Goal: Information Seeking & Learning: Learn about a topic

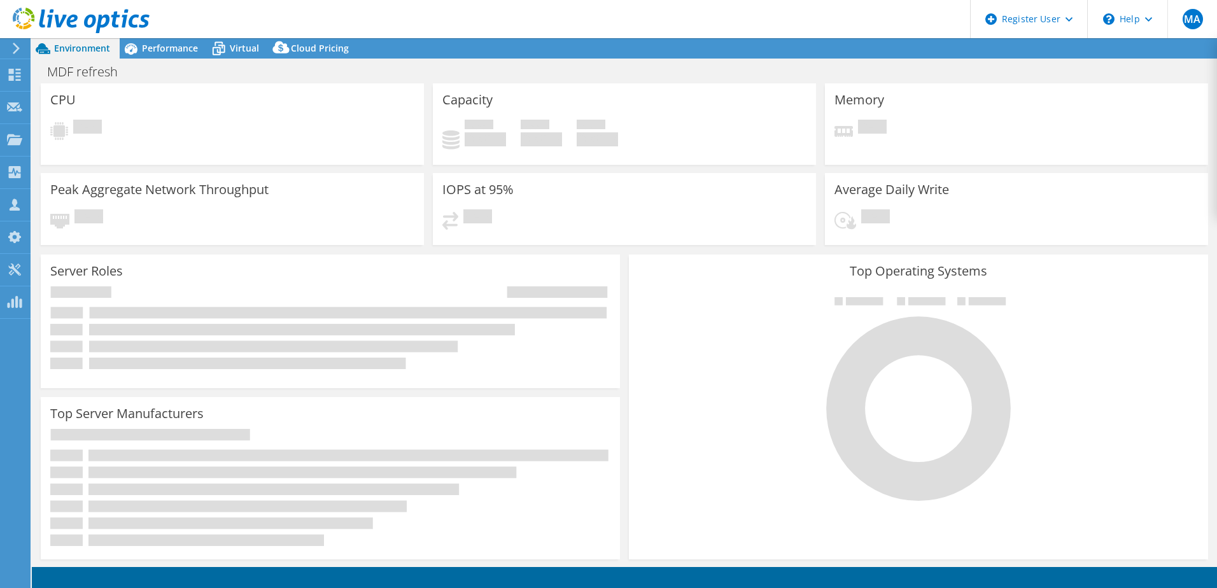
select select "USD"
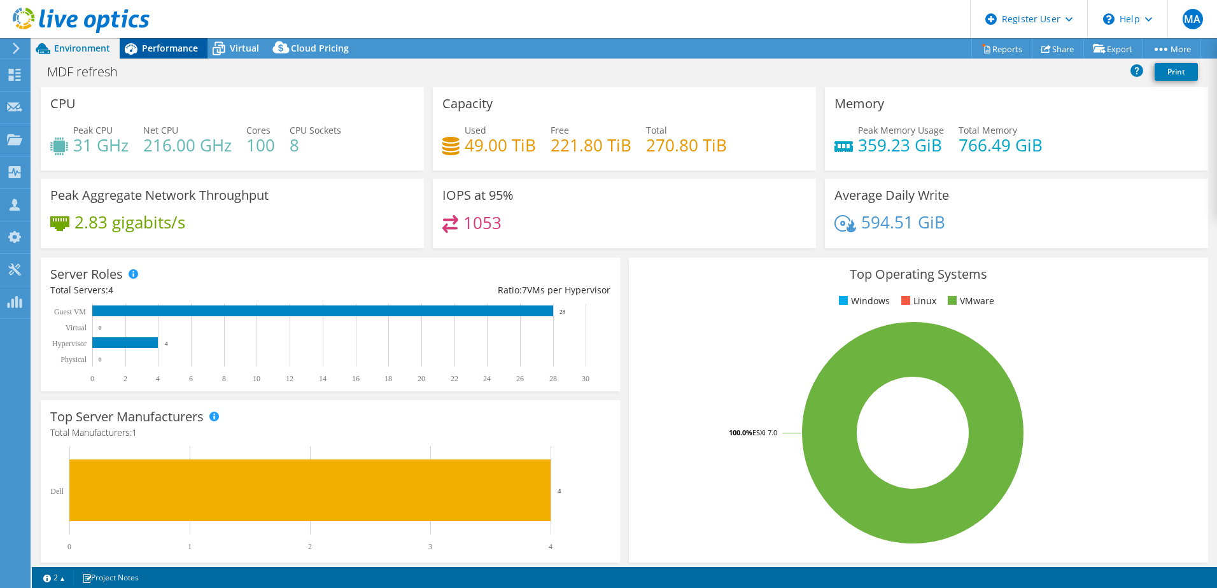
click at [162, 49] on span "Performance" at bounding box center [170, 48] width 56 height 12
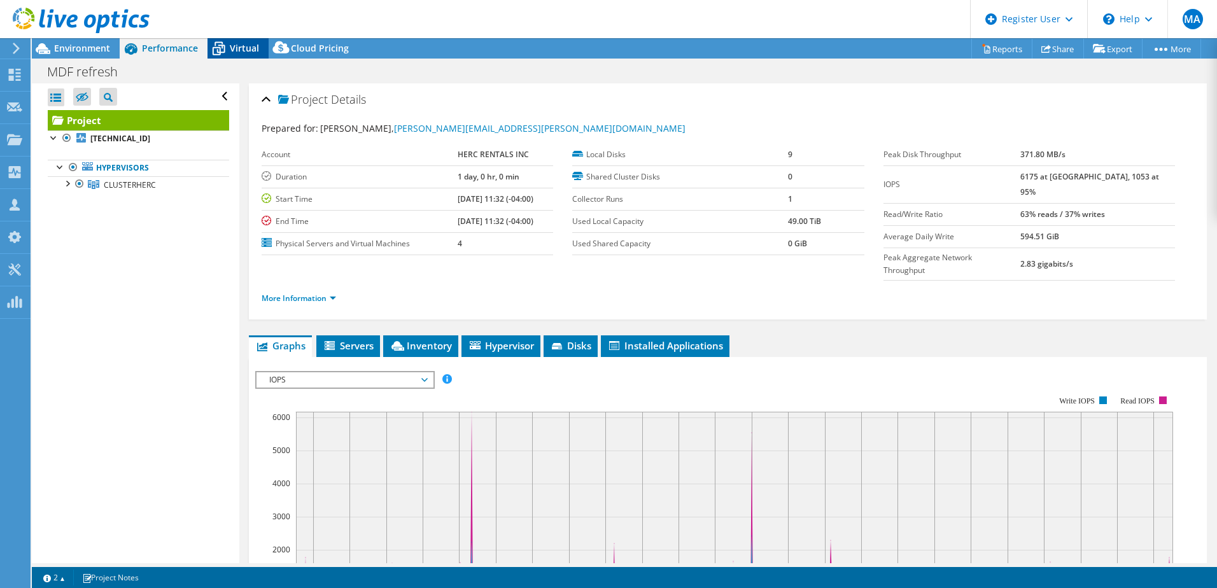
click at [232, 54] on div "Virtual" at bounding box center [238, 48] width 61 height 20
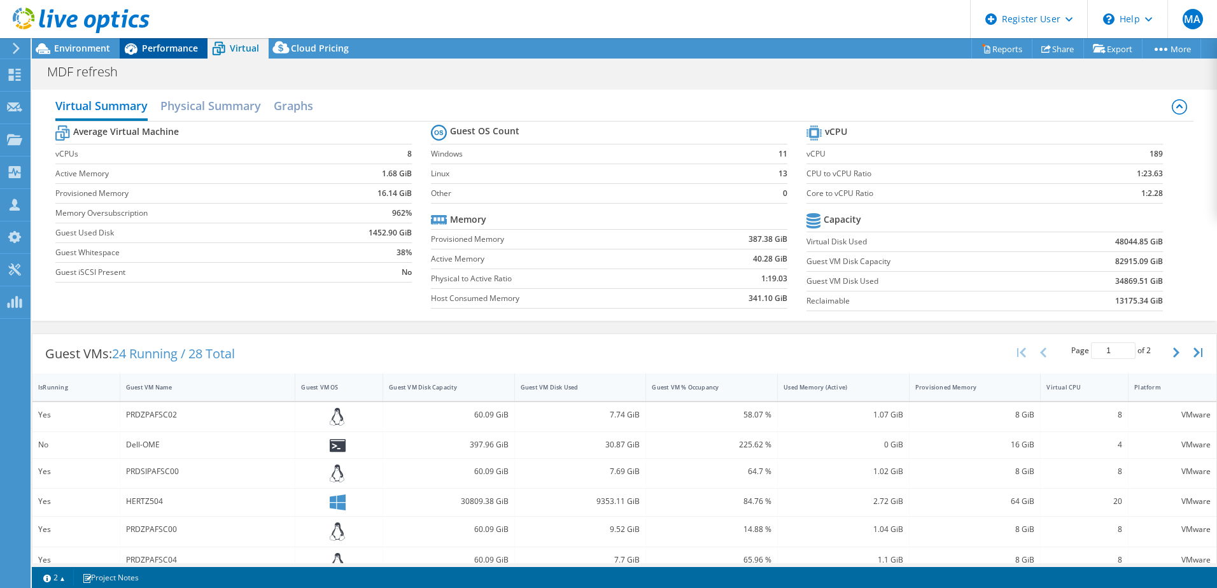
click at [188, 55] on div "Performance" at bounding box center [164, 48] width 88 height 20
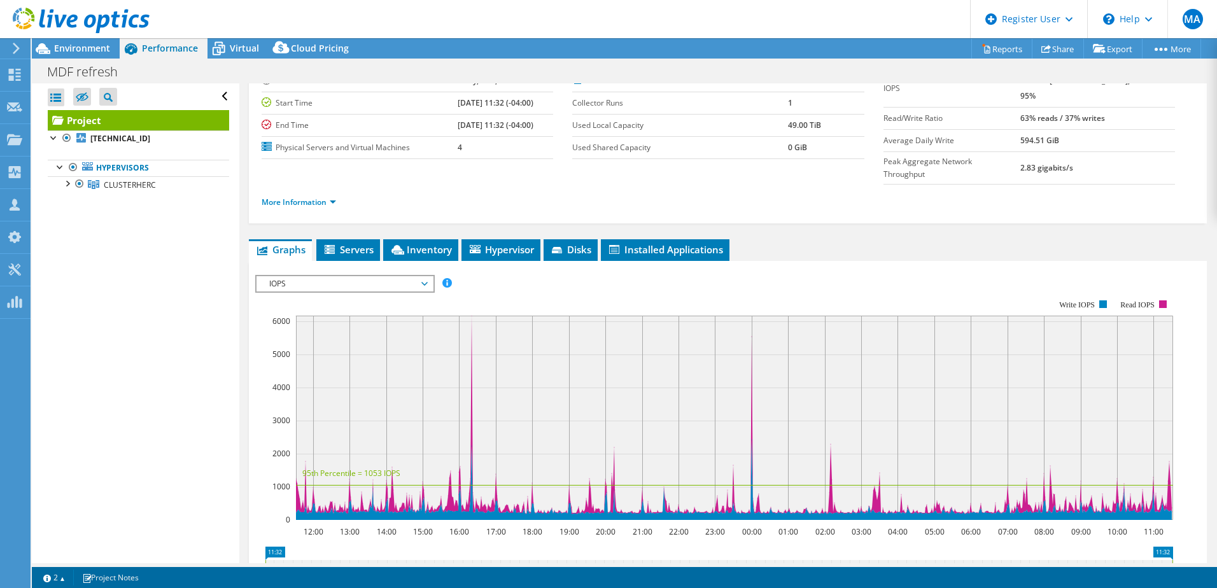
scroll to position [127, 0]
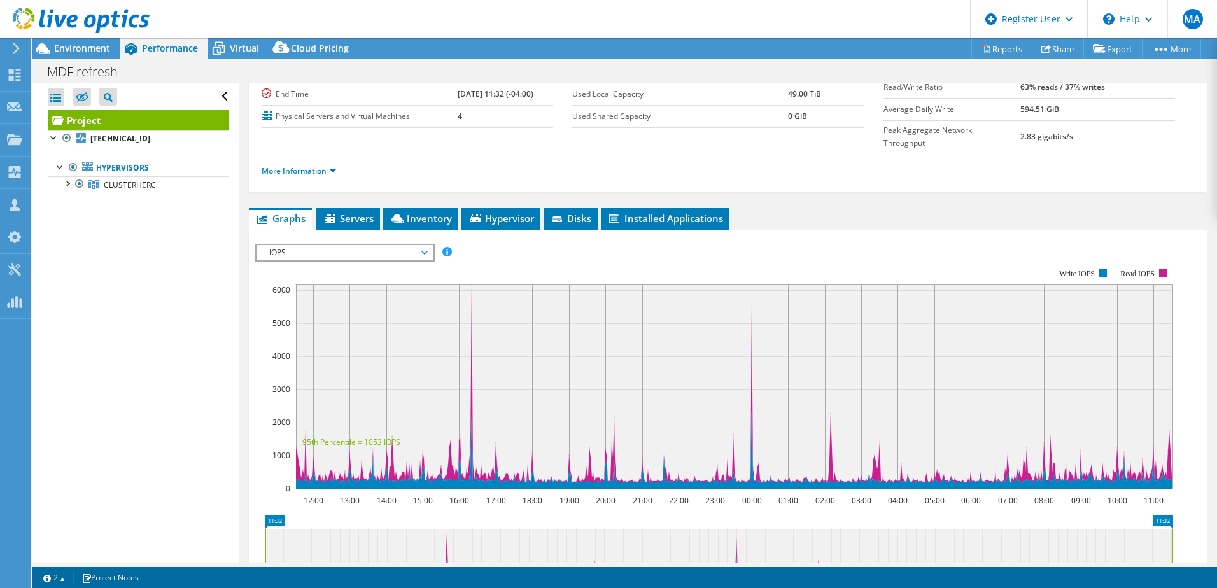
drag, startPoint x: 66, startPoint y: 185, endPoint x: 63, endPoint y: 220, distance: 35.1
click at [66, 185] on div at bounding box center [66, 182] width 13 height 13
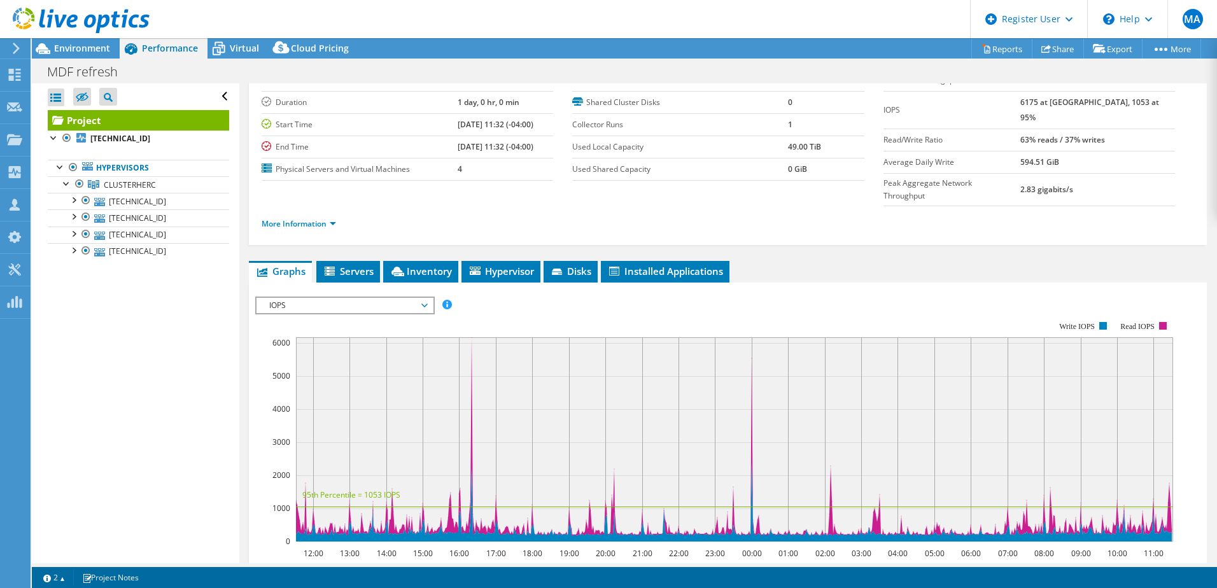
scroll to position [0, 0]
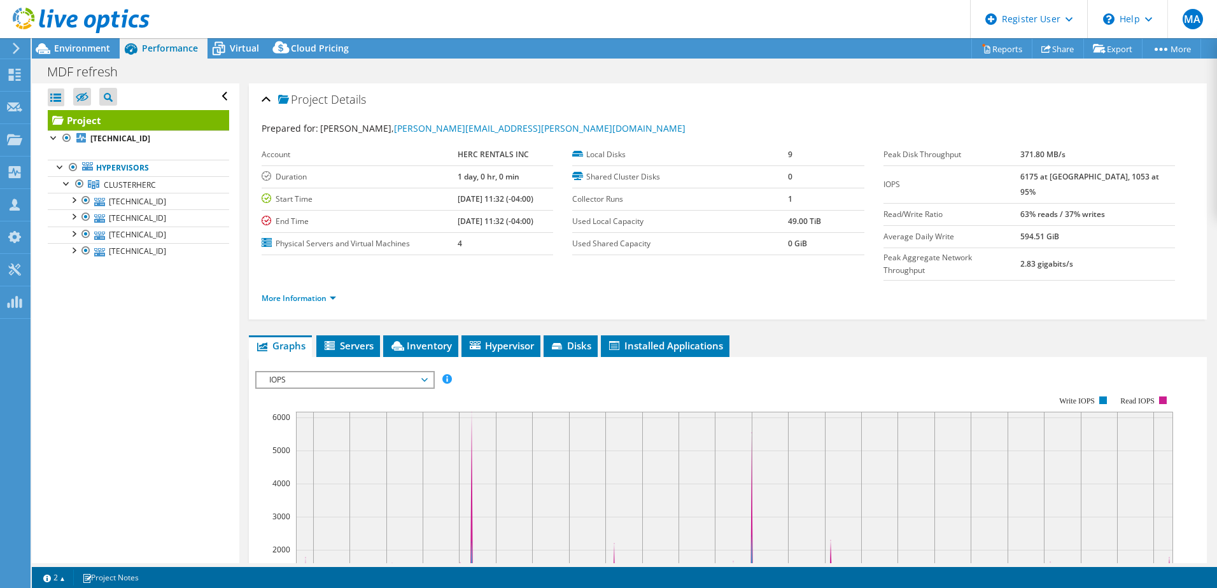
click at [76, 42] on div at bounding box center [75, 21] width 150 height 43
click at [81, 46] on span "Environment" at bounding box center [82, 48] width 56 height 12
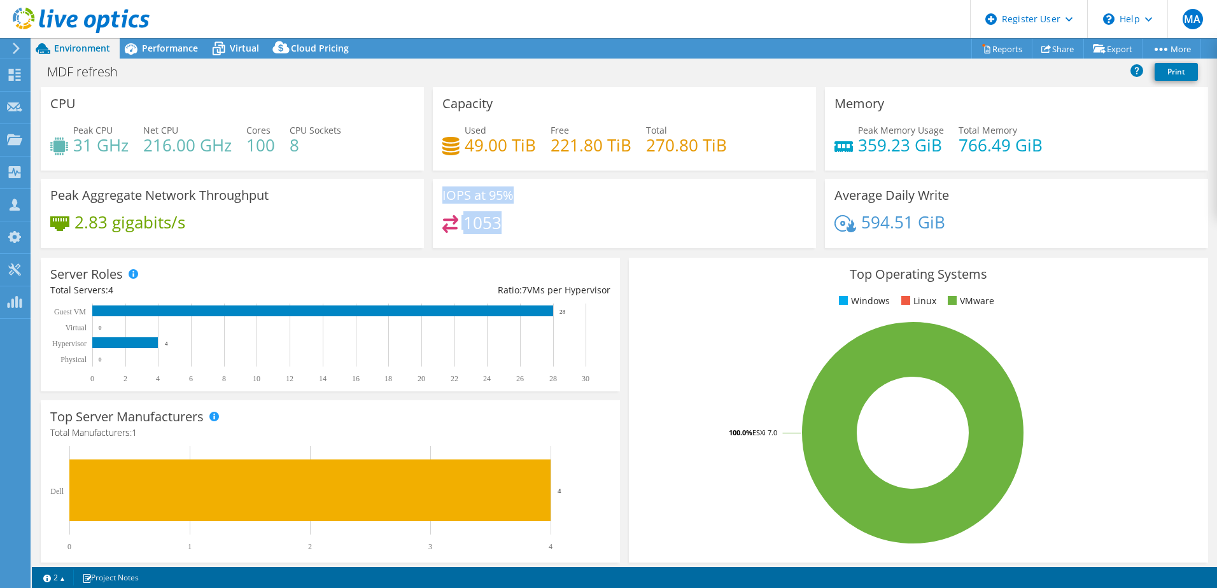
drag, startPoint x: 525, startPoint y: 220, endPoint x: 421, endPoint y: 222, distance: 103.2
click at [421, 222] on div "CPU Peak CPU 31 GHz Net CPU 216.00 GHz Cores 100 CPU Sockets 8 Capacity Used 49…" at bounding box center [624, 171] width 1176 height 169
click at [604, 218] on div "1053" at bounding box center [624, 228] width 364 height 27
click at [161, 45] on span "Performance" at bounding box center [170, 48] width 56 height 12
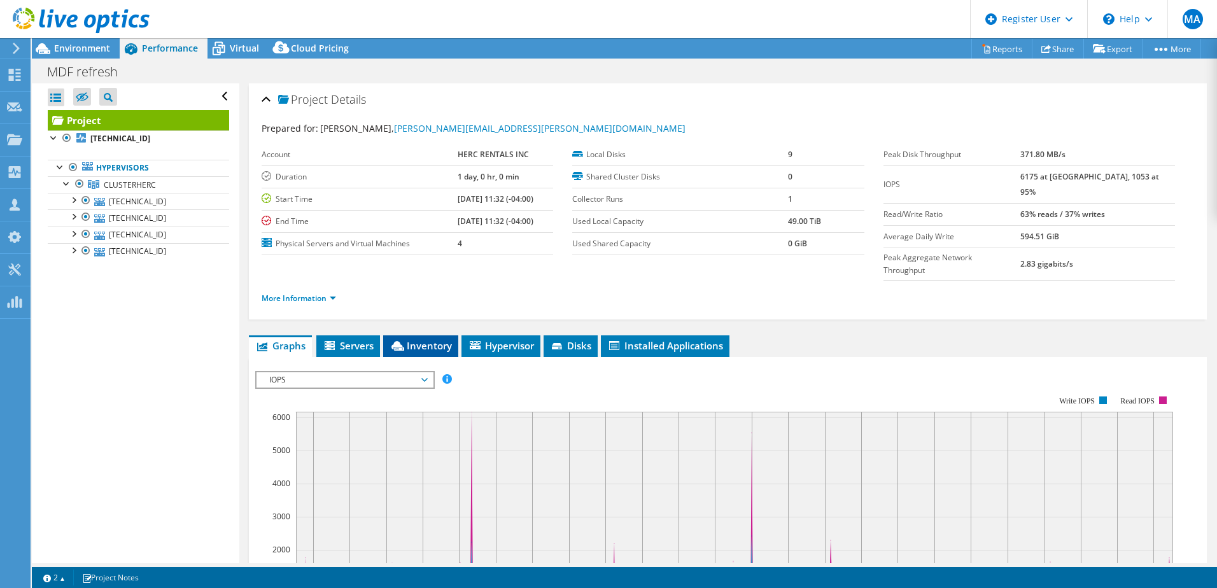
click at [433, 339] on span "Inventory" at bounding box center [421, 345] width 62 height 13
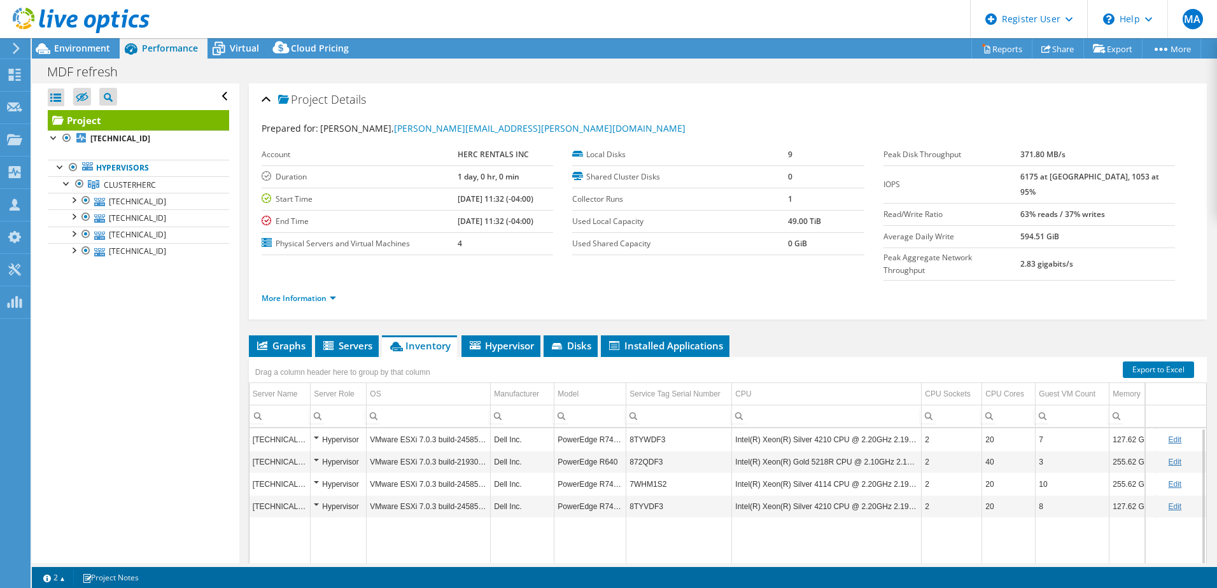
click at [651, 428] on td "8TYWDF3" at bounding box center [679, 439] width 106 height 22
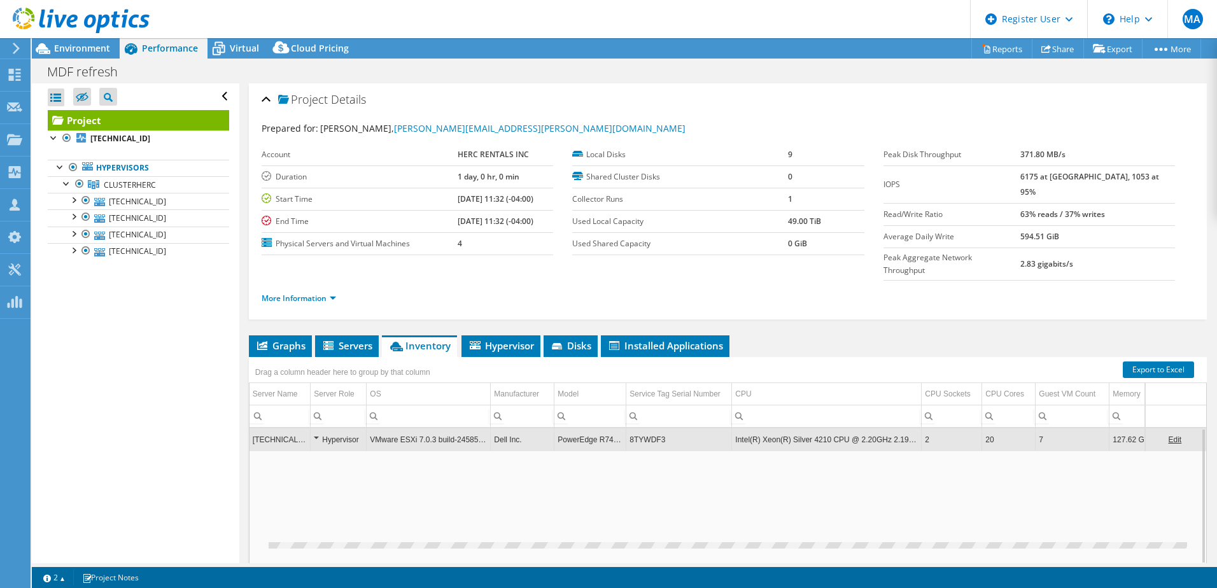
click at [651, 428] on td "8TYWDF3" at bounding box center [679, 439] width 106 height 22
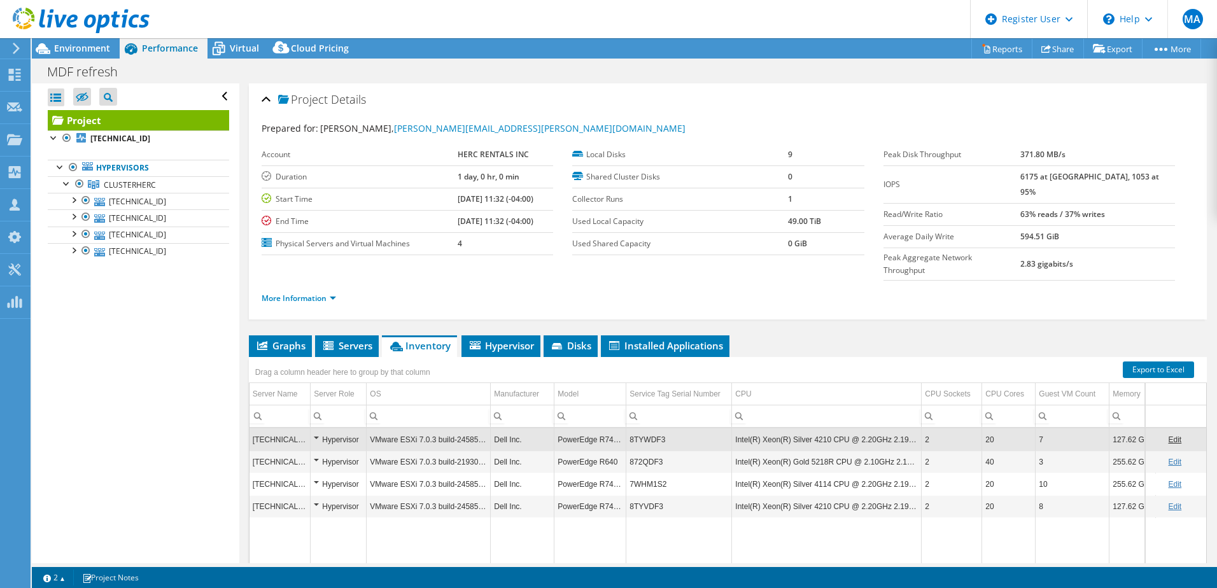
click at [651, 428] on td "8TYWDF3" at bounding box center [679, 439] width 106 height 22
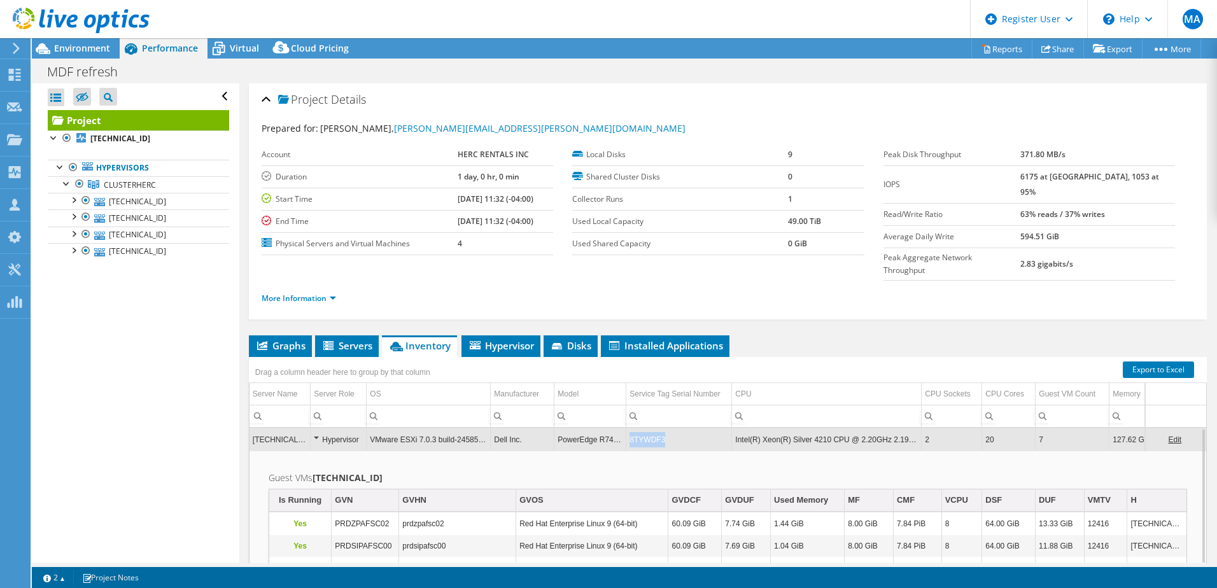
drag, startPoint x: 672, startPoint y: 416, endPoint x: 625, endPoint y: 414, distance: 47.8
click at [625, 428] on tr "[TECHNICAL_ID] Hypervisor VMware ESXi 7.0.3 build-24585291 Dell Inc. PowerEdge …" at bounding box center [734, 439] width 968 height 22
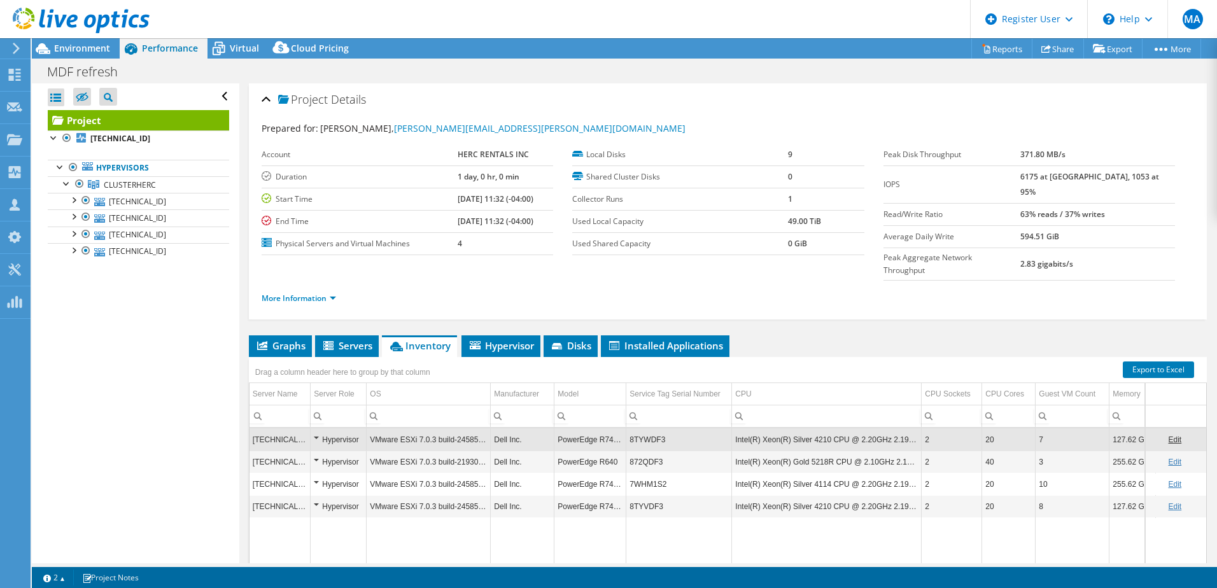
copy tr "8TYWDF3"
copy td "8TYWDF3"
drag, startPoint x: 665, startPoint y: 412, endPoint x: 626, endPoint y: 414, distance: 38.9
click at [626, 428] on td "8TYWDF3" at bounding box center [679, 439] width 106 height 22
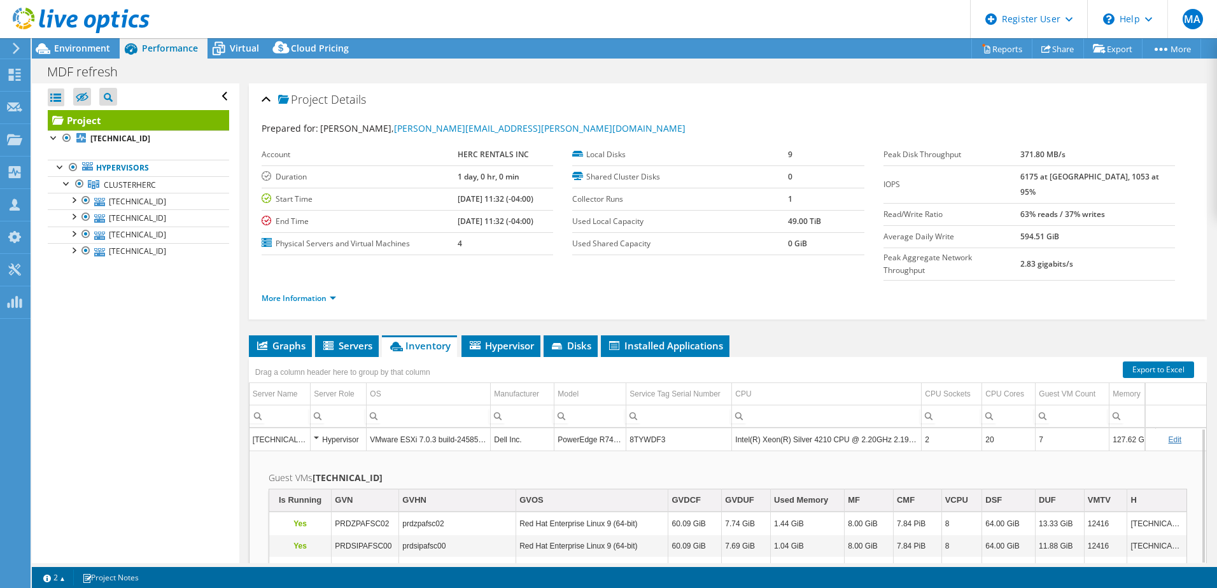
click at [653, 428] on td "8TYWDF3" at bounding box center [679, 439] width 106 height 22
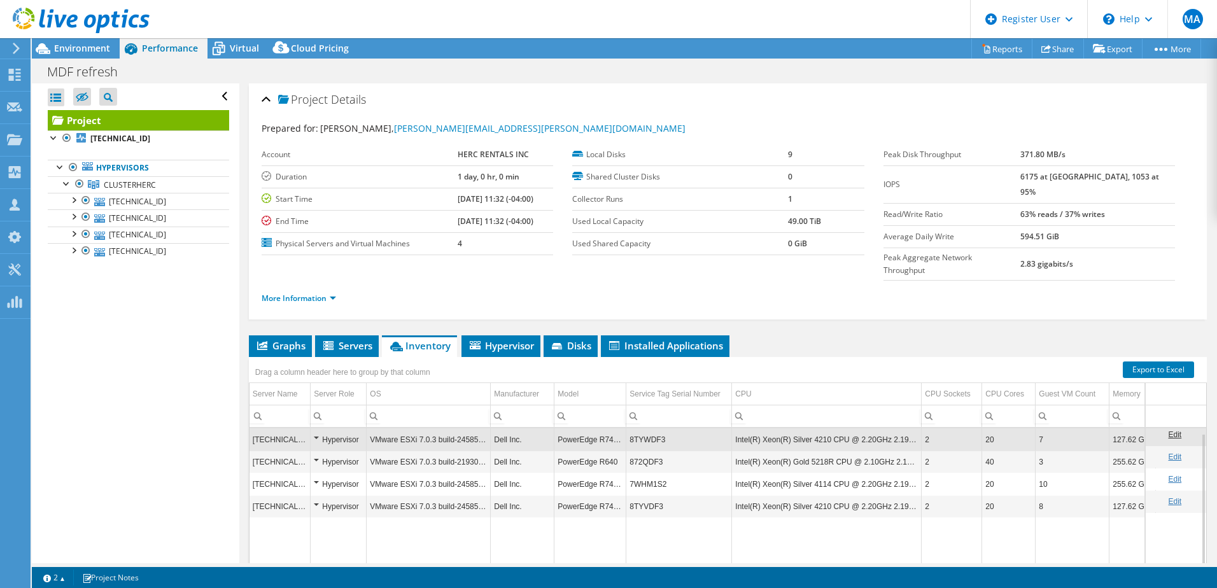
scroll to position [64, 0]
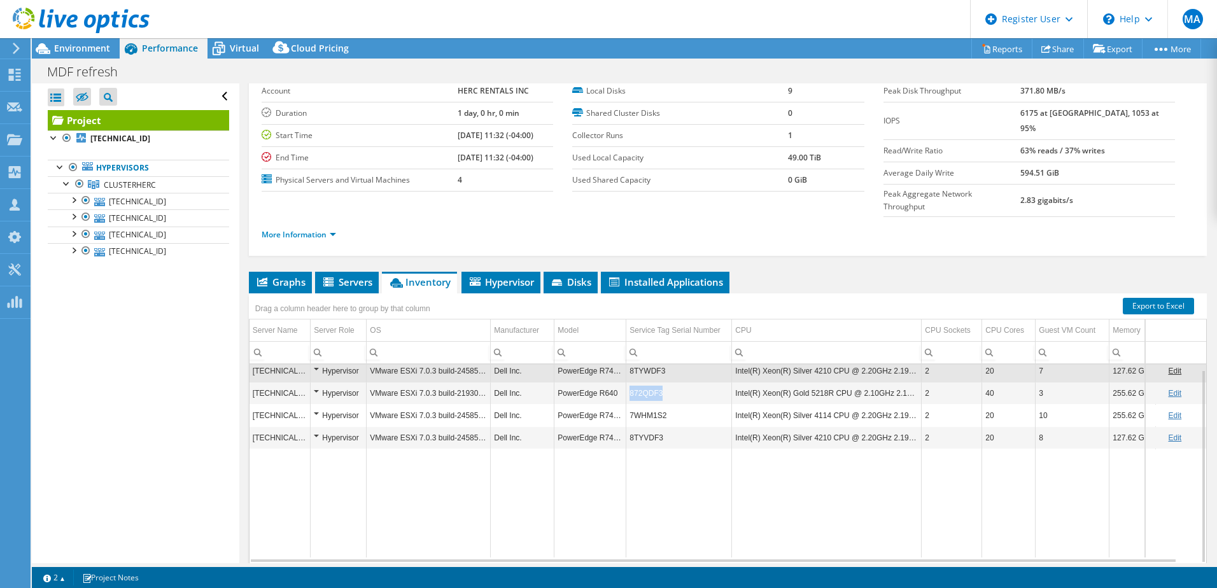
copy td "872QDF3"
drag, startPoint x: 665, startPoint y: 369, endPoint x: 630, endPoint y: 371, distance: 35.1
click at [630, 382] on td "872QDF3" at bounding box center [679, 393] width 106 height 22
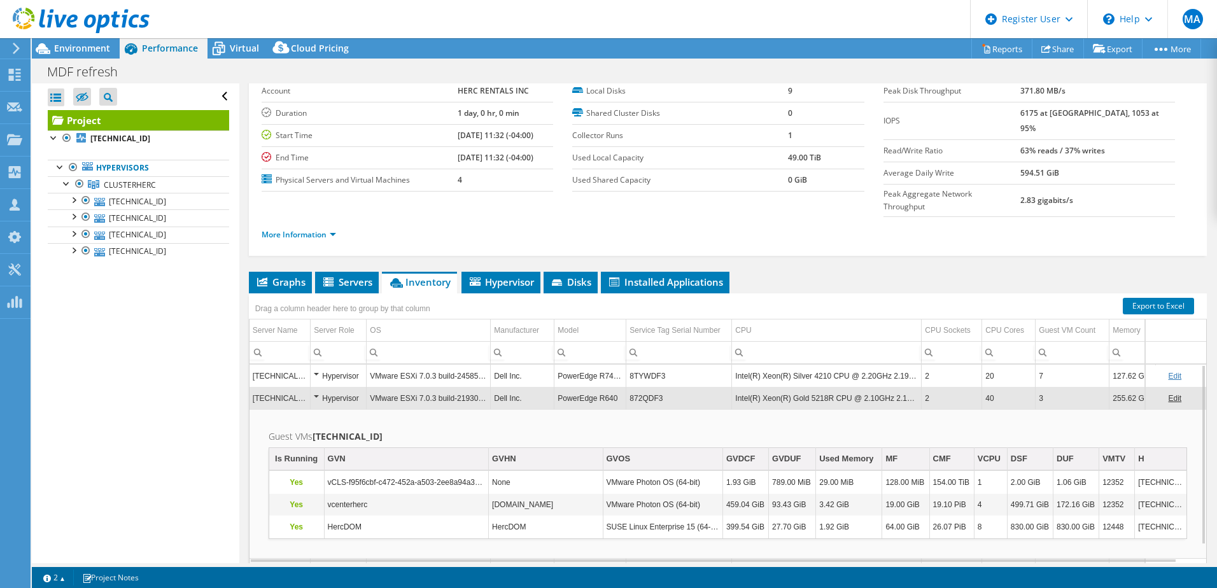
click at [669, 387] on td "872QDF3" at bounding box center [679, 398] width 106 height 22
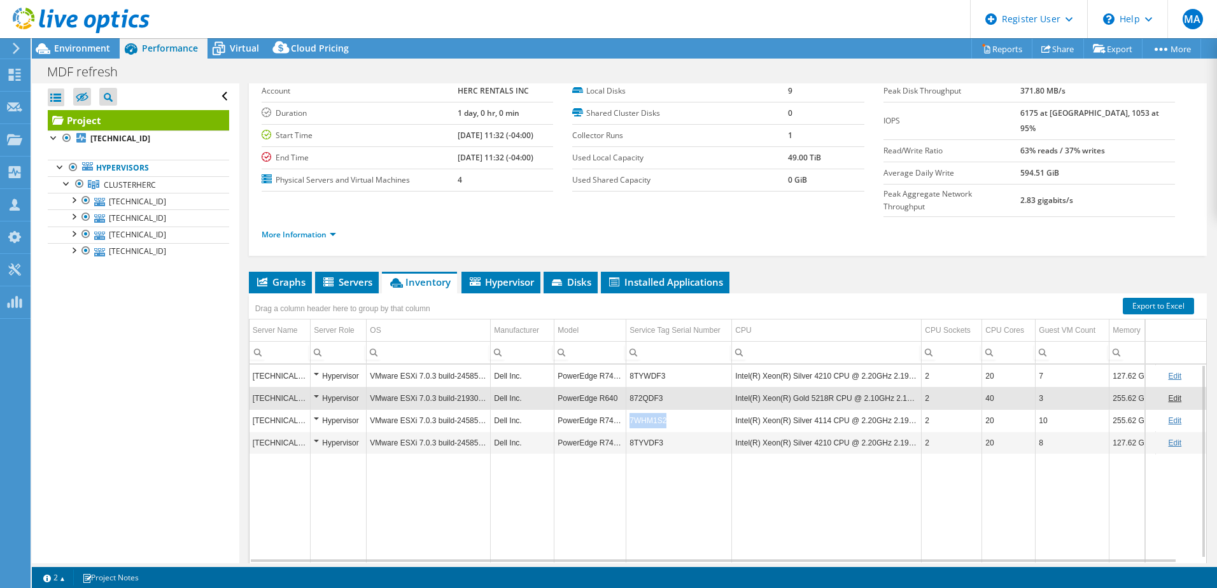
copy td "7WHM1S2"
drag, startPoint x: 679, startPoint y: 394, endPoint x: 626, endPoint y: 397, distance: 52.3
click at [626, 409] on td "7WHM1S2" at bounding box center [679, 420] width 106 height 22
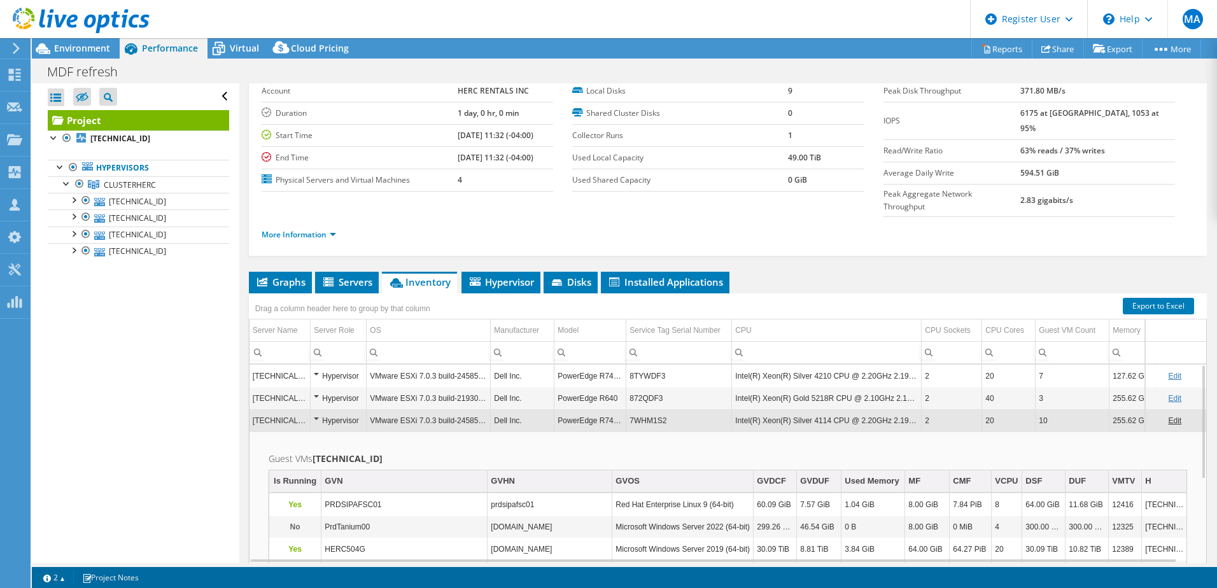
click at [688, 409] on td "7WHM1S2" at bounding box center [679, 420] width 106 height 22
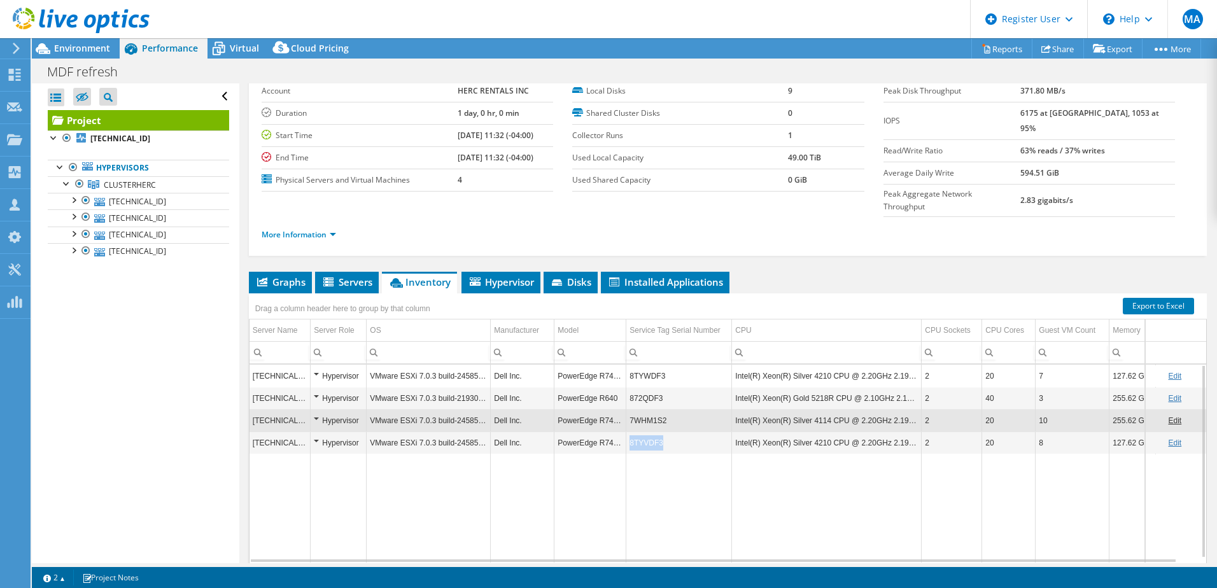
copy td "8TYVDF3"
drag, startPoint x: 681, startPoint y: 418, endPoint x: 626, endPoint y: 418, distance: 55.4
click at [626, 432] on td "8TYVDF3" at bounding box center [679, 443] width 106 height 22
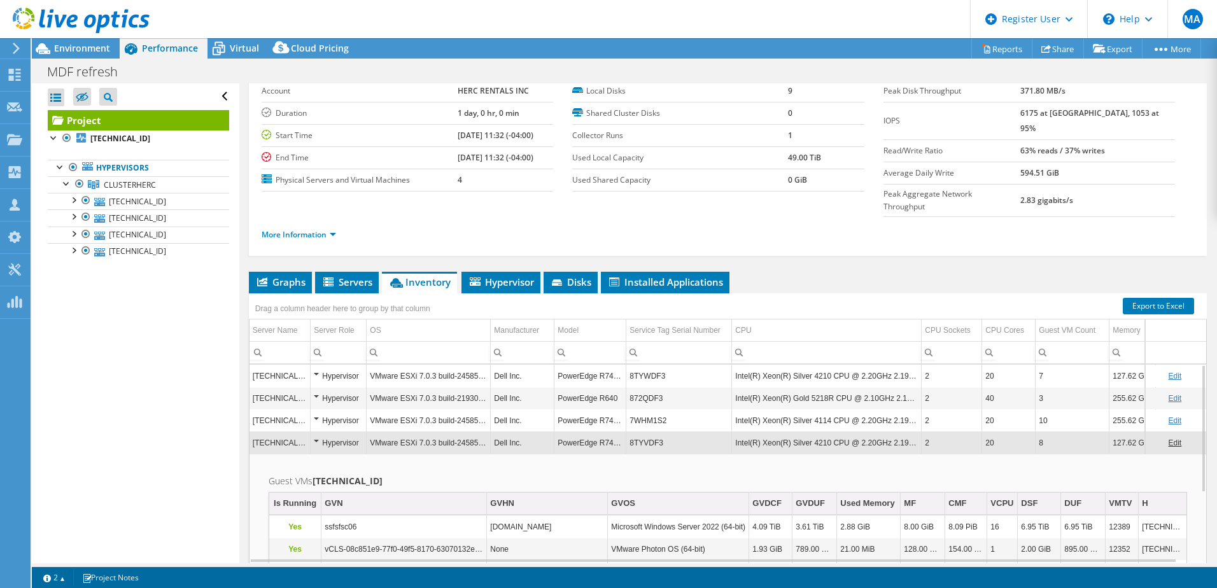
click at [681, 432] on td "8TYVDF3" at bounding box center [679, 443] width 106 height 22
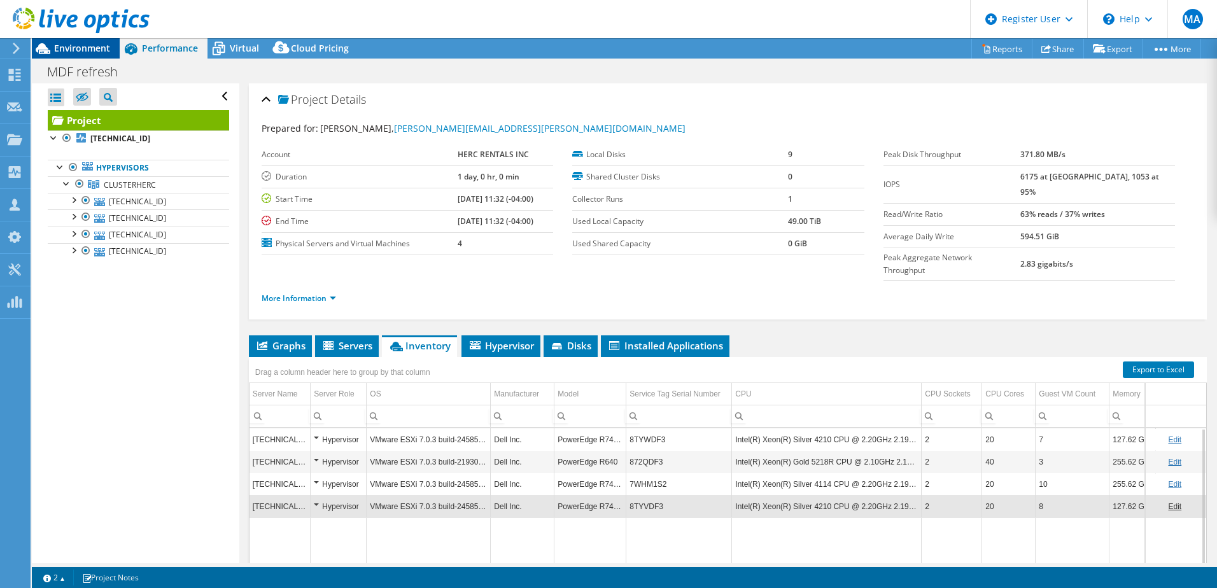
click at [108, 49] on span "Environment" at bounding box center [82, 48] width 56 height 12
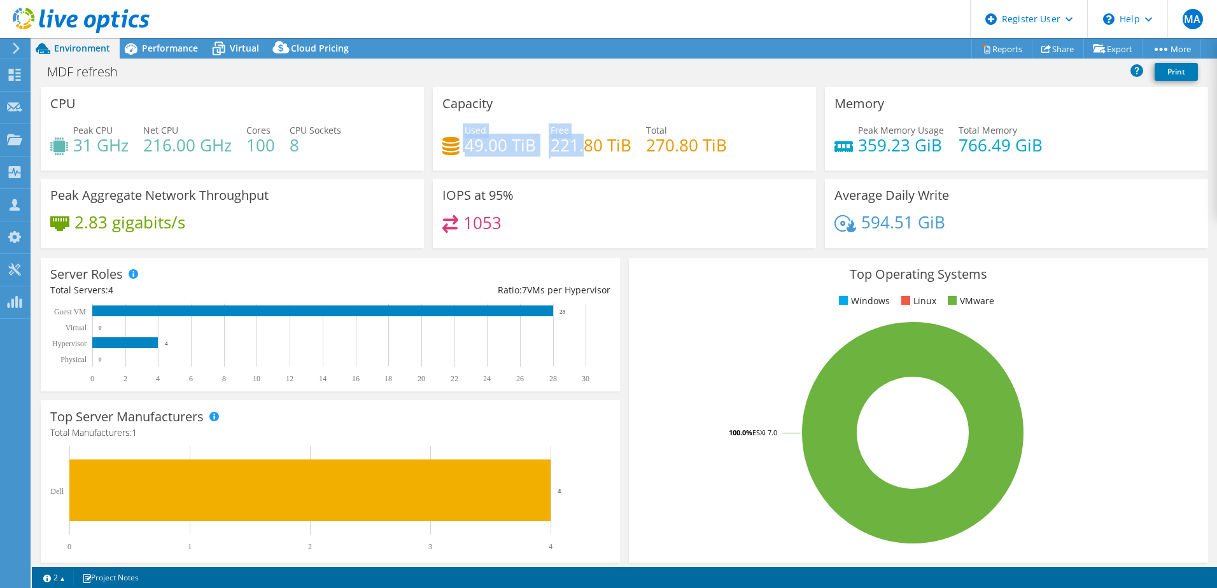
drag, startPoint x: 456, startPoint y: 146, endPoint x: 609, endPoint y: 155, distance: 153.7
click at [609, 155] on div "Used 49.00 TiB Free 221.80 TiB Total 270.80 TiB" at bounding box center [624, 144] width 364 height 41
drag, startPoint x: 609, startPoint y: 155, endPoint x: 613, endPoint y: 164, distance: 9.7
click at [613, 161] on div "Used 49.00 TiB Free 221.80 TiB Total 270.80 TiB" at bounding box center [624, 144] width 364 height 41
drag, startPoint x: 639, startPoint y: 143, endPoint x: 700, endPoint y: 146, distance: 61.2
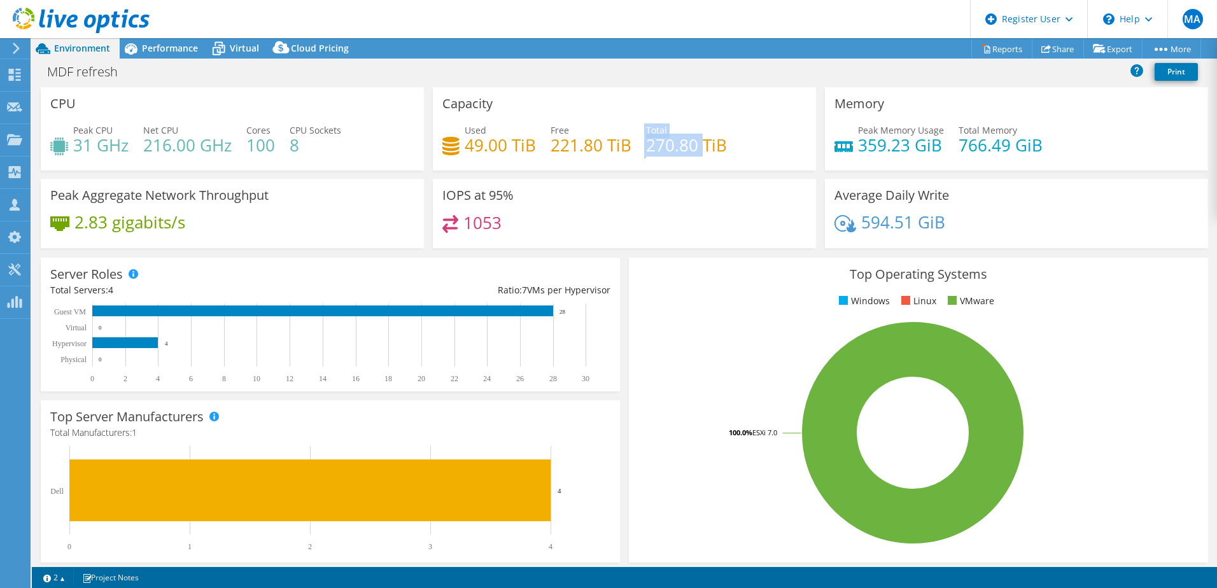
click at [700, 146] on div "Used 49.00 TiB Free 221.80 TiB Total 270.80 TiB" at bounding box center [624, 144] width 364 height 41
click at [700, 147] on h4 "270.80 TiB" at bounding box center [686, 145] width 81 height 14
click at [192, 51] on span "Performance" at bounding box center [170, 48] width 56 height 12
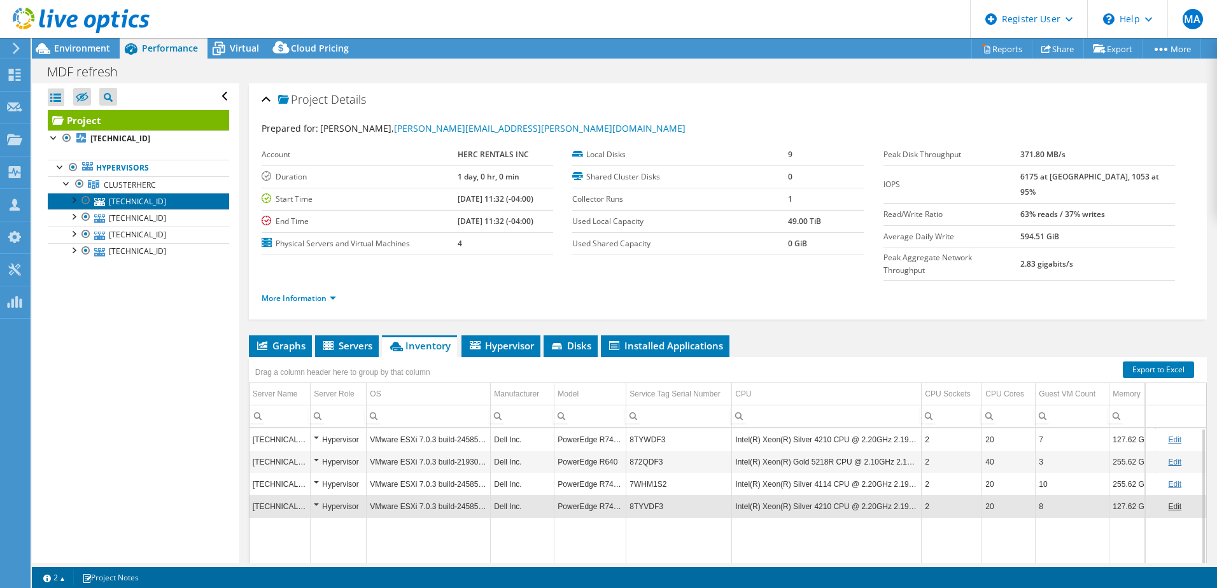
click at [134, 195] on link "[TECHNICAL_ID]" at bounding box center [138, 201] width 181 height 17
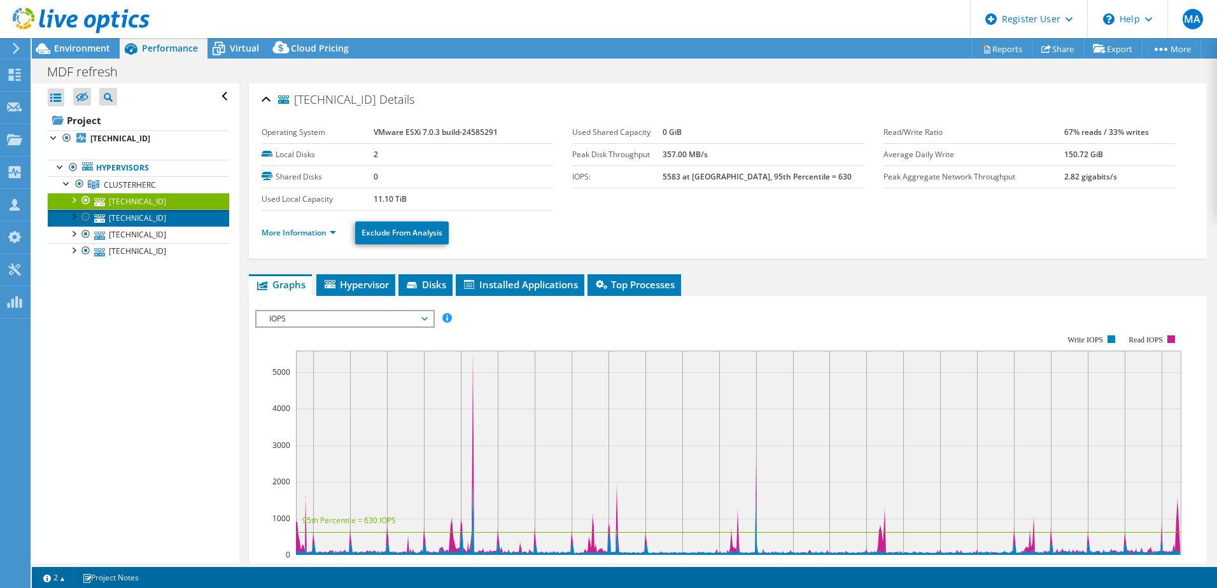
click at [127, 216] on link "[TECHNICAL_ID]" at bounding box center [138, 217] width 181 height 17
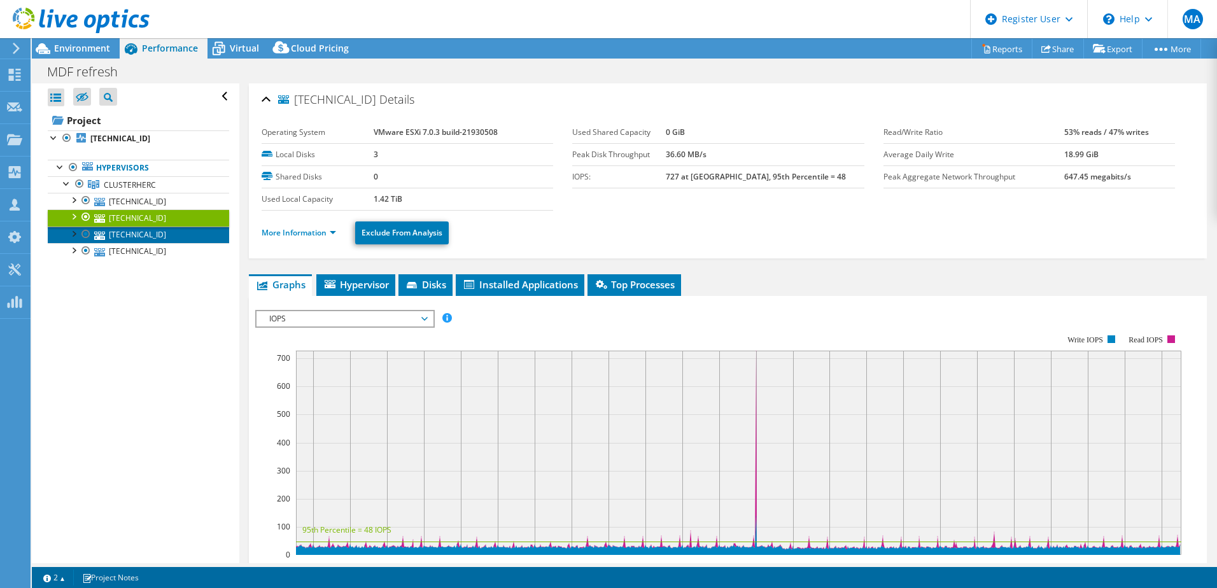
click at [137, 235] on link "[TECHNICAL_ID]" at bounding box center [138, 235] width 181 height 17
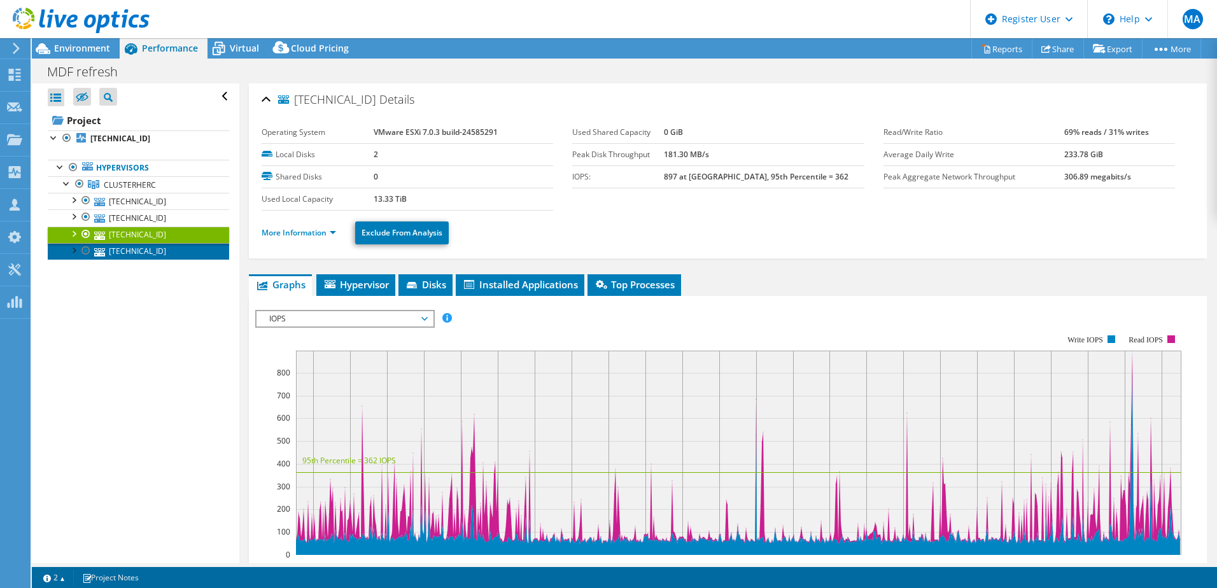
click at [138, 251] on link "[TECHNICAL_ID]" at bounding box center [138, 251] width 181 height 17
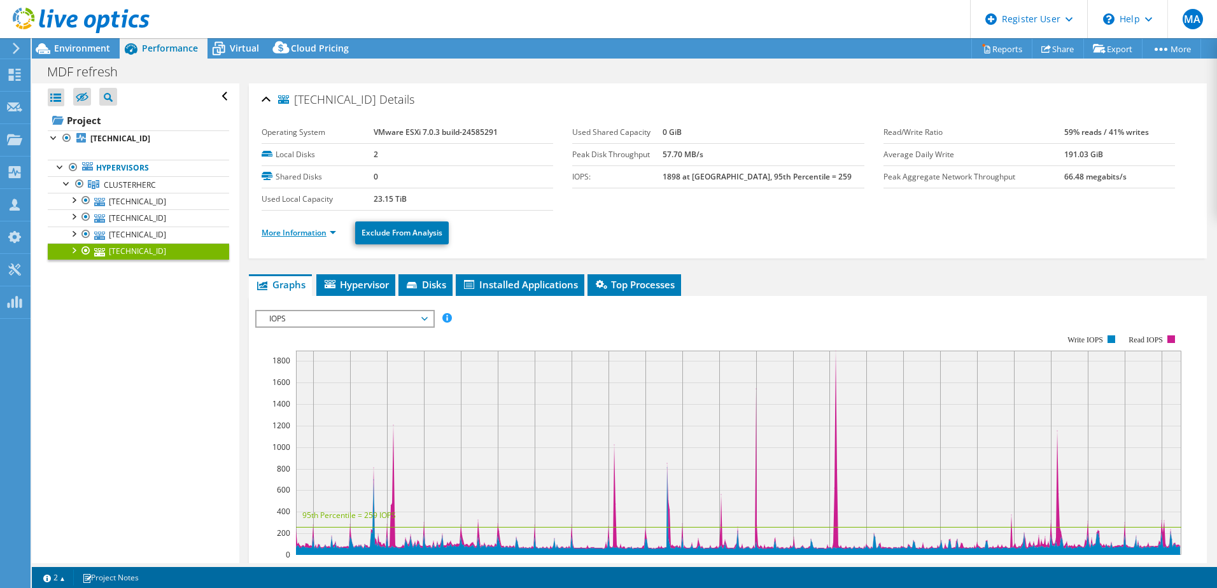
click at [324, 229] on link "More Information" at bounding box center [299, 232] width 74 height 11
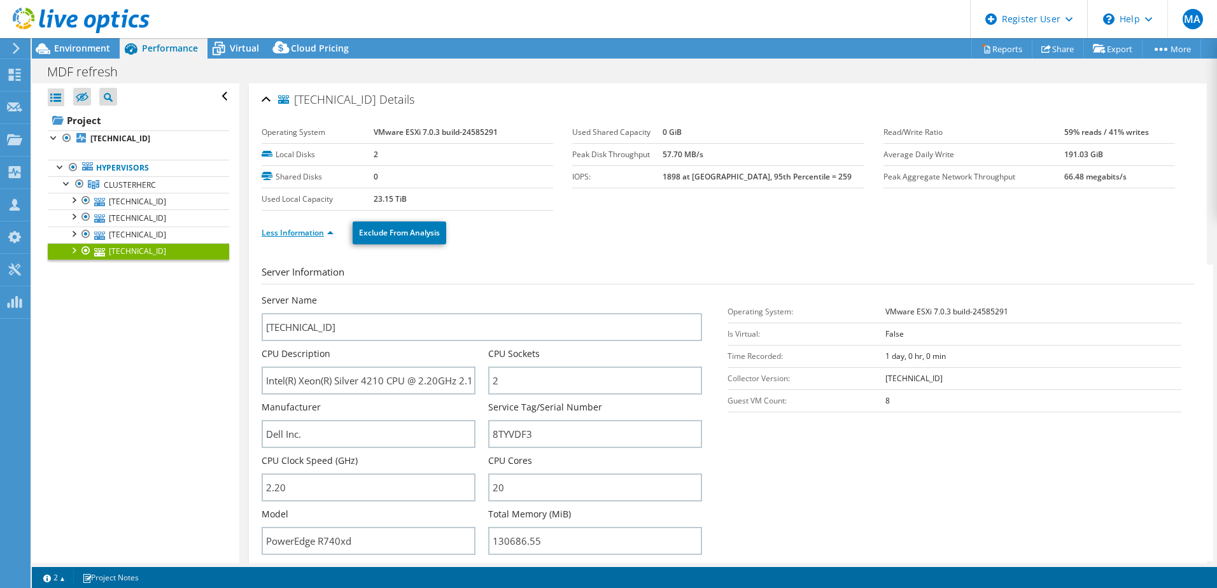
scroll to position [191, 0]
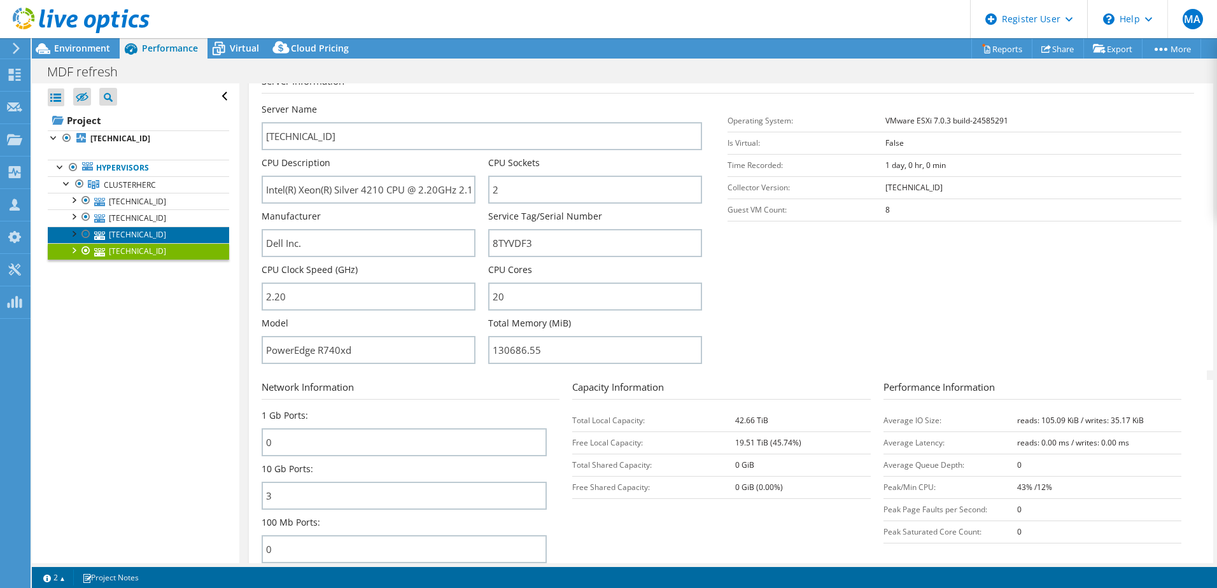
click at [145, 236] on link "[TECHNICAL_ID]" at bounding box center [138, 235] width 181 height 17
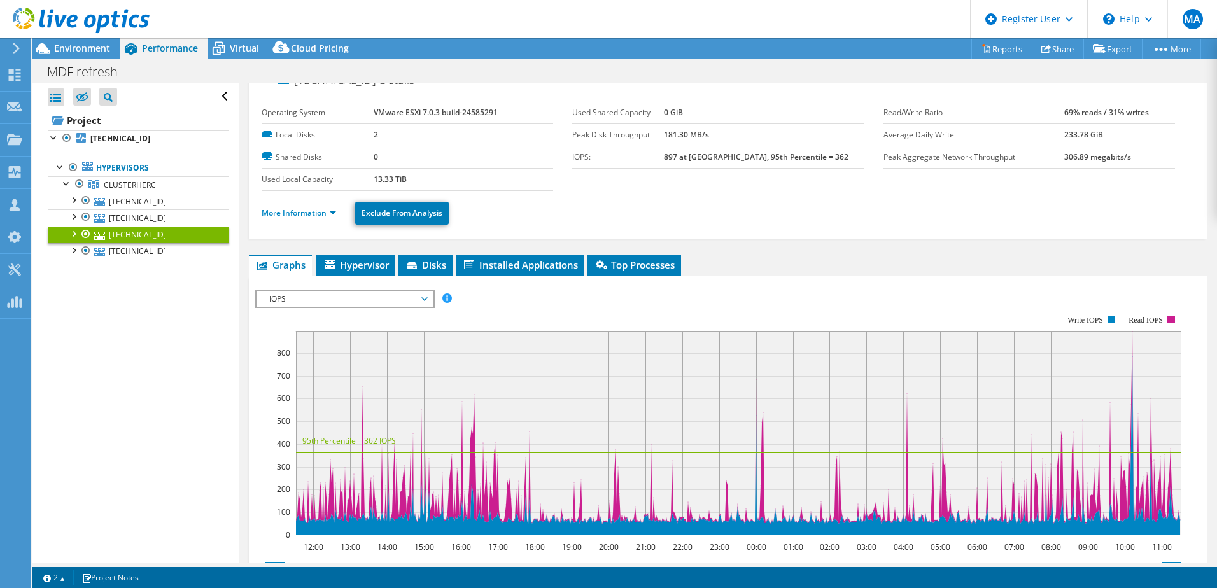
scroll to position [0, 0]
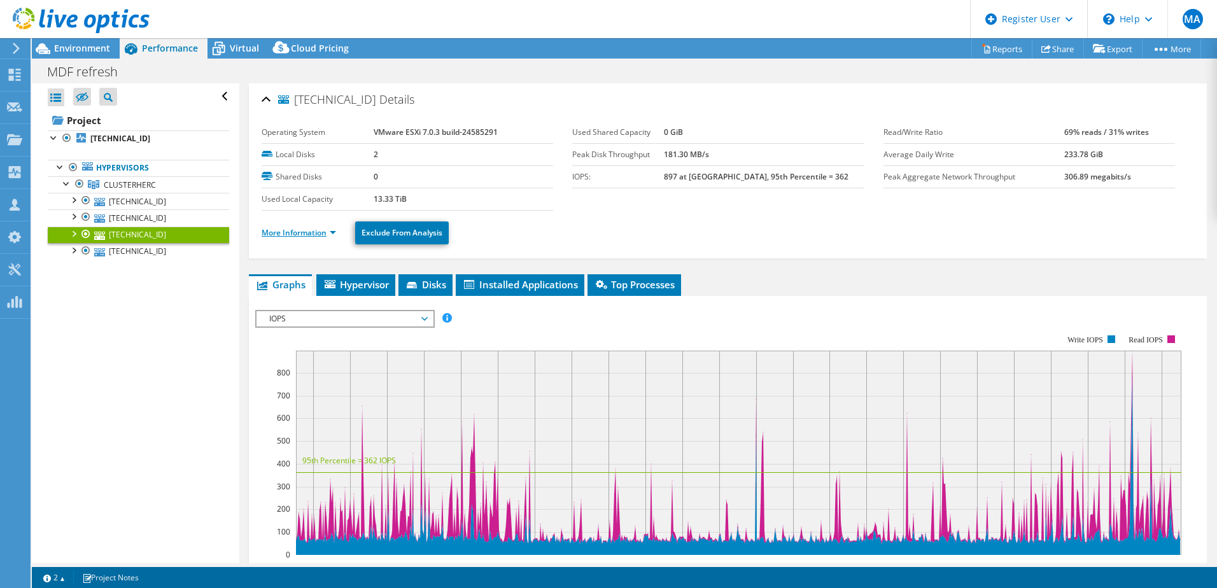
click at [302, 236] on link "More Information" at bounding box center [299, 232] width 74 height 11
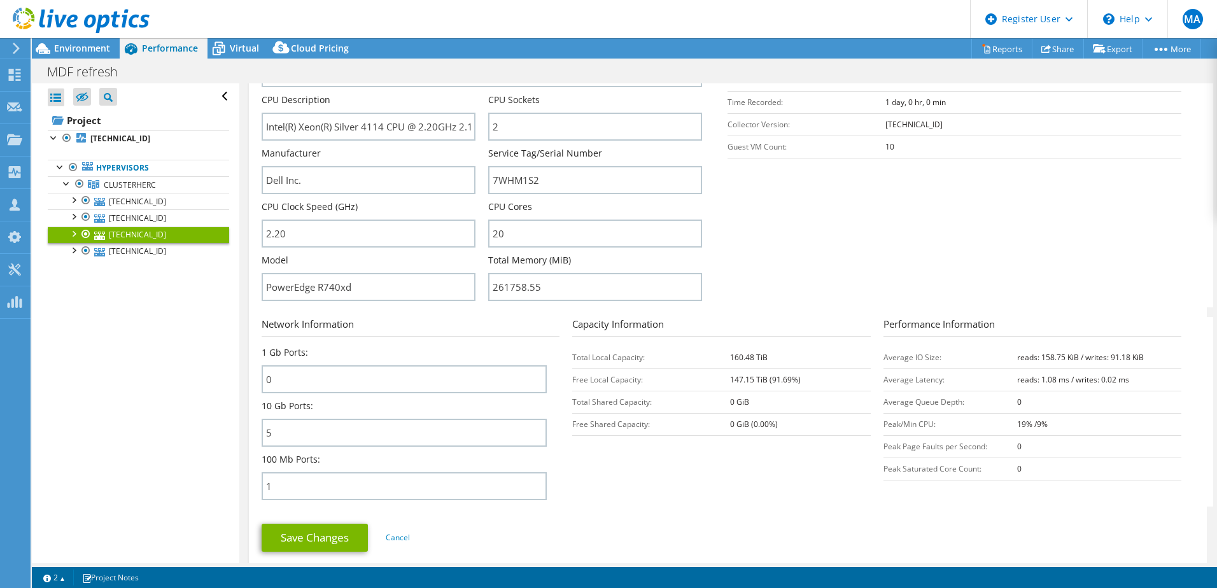
scroll to position [255, 0]
drag, startPoint x: 726, startPoint y: 358, endPoint x: 772, endPoint y: 358, distance: 45.8
click at [772, 358] on td "160.48 TiB" at bounding box center [800, 357] width 140 height 22
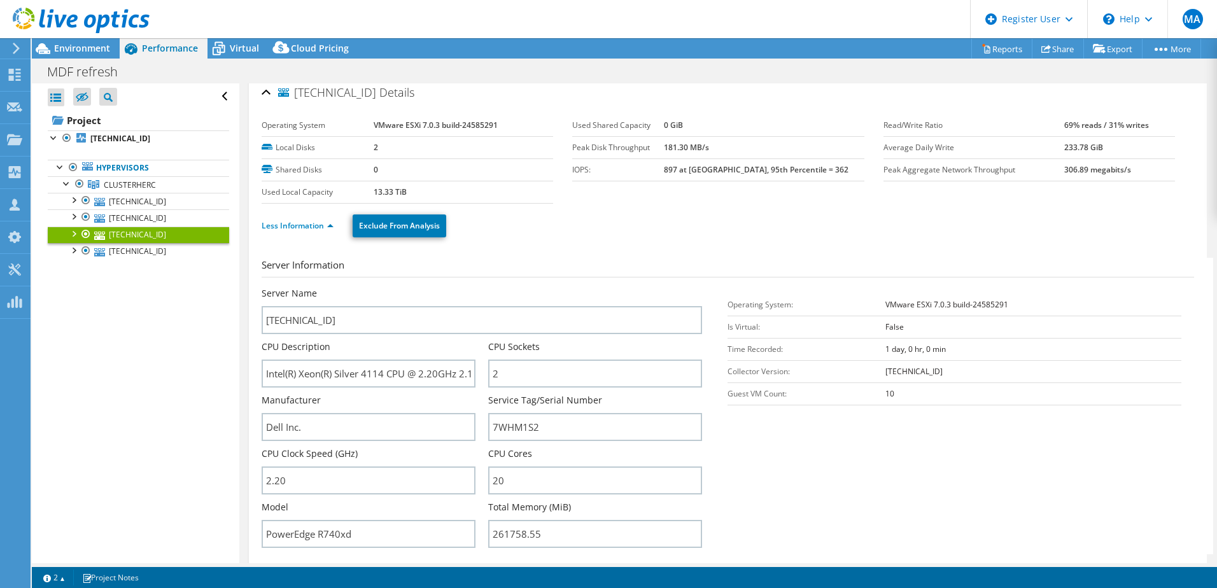
scroll to position [0, 0]
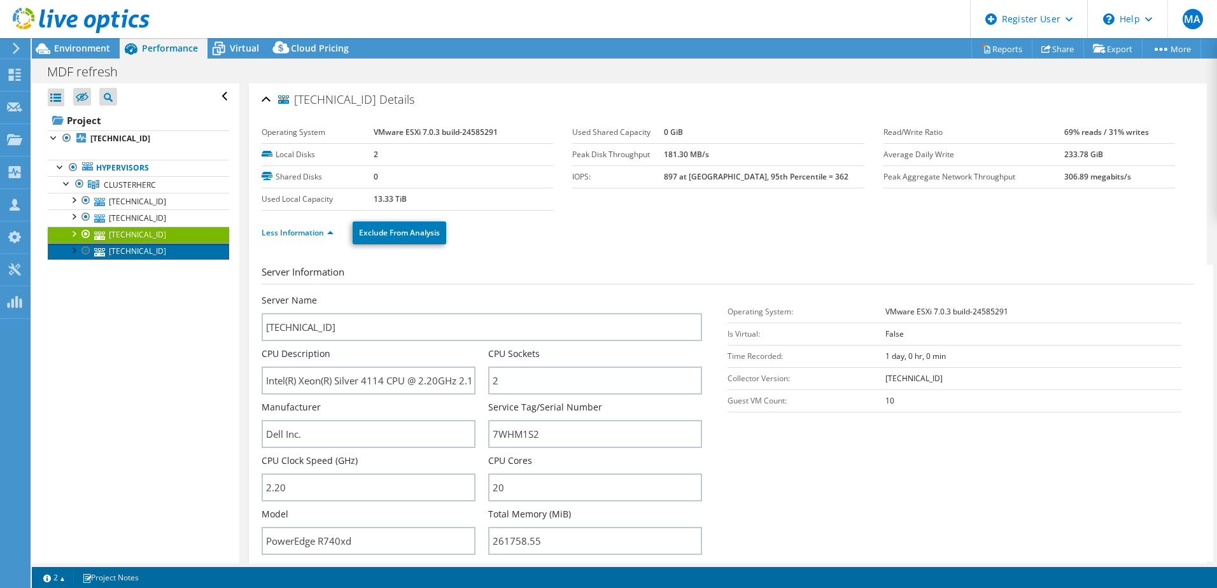
click at [119, 257] on link "[TECHNICAL_ID]" at bounding box center [138, 251] width 181 height 17
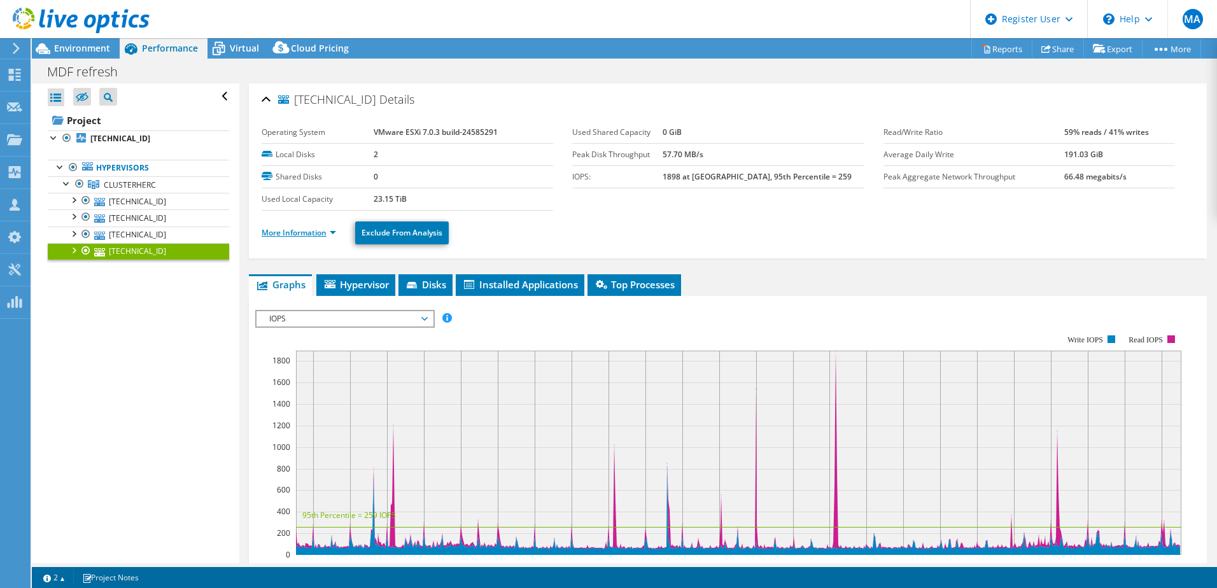
click at [309, 234] on link "More Information" at bounding box center [299, 232] width 74 height 11
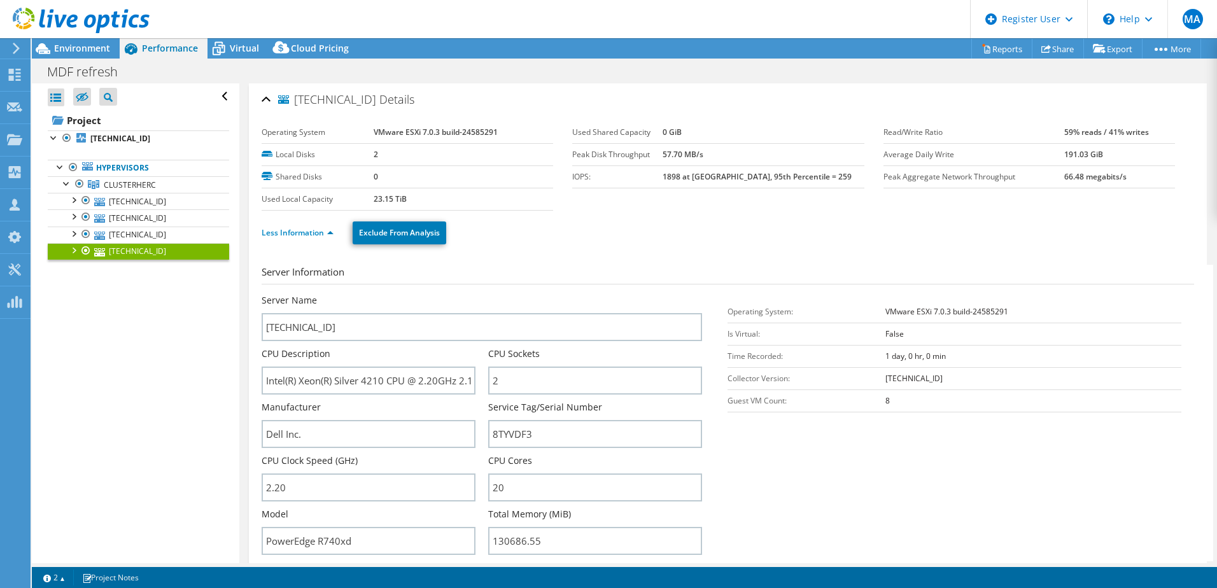
click at [100, 41] on div at bounding box center [75, 21] width 150 height 43
click at [102, 44] on span "Environment" at bounding box center [82, 48] width 56 height 12
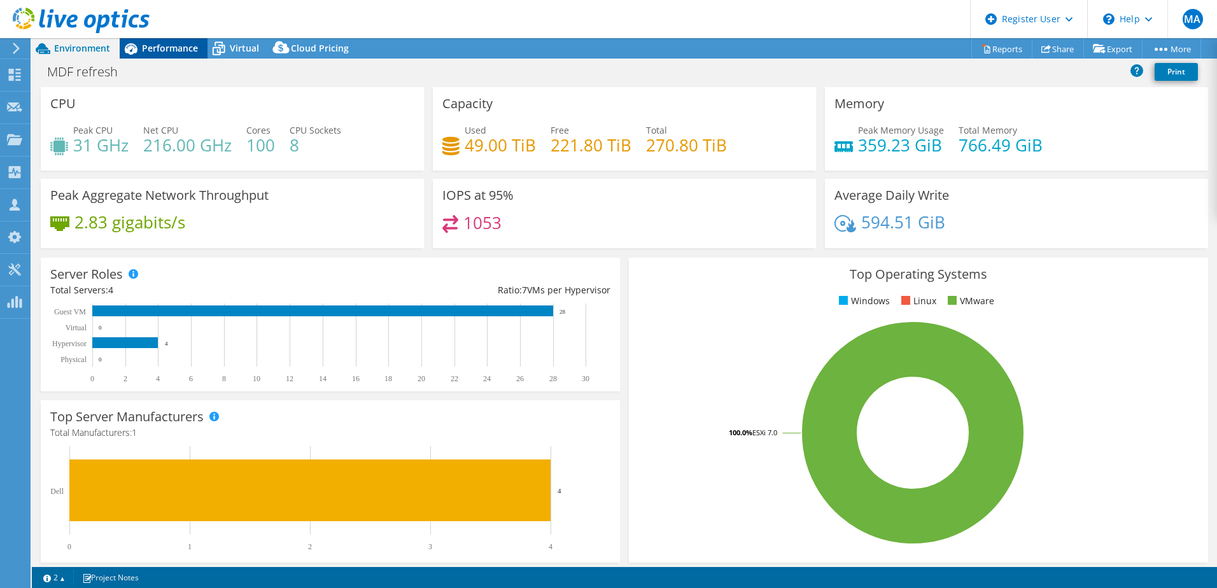
click at [143, 48] on span "Performance" at bounding box center [170, 48] width 56 height 12
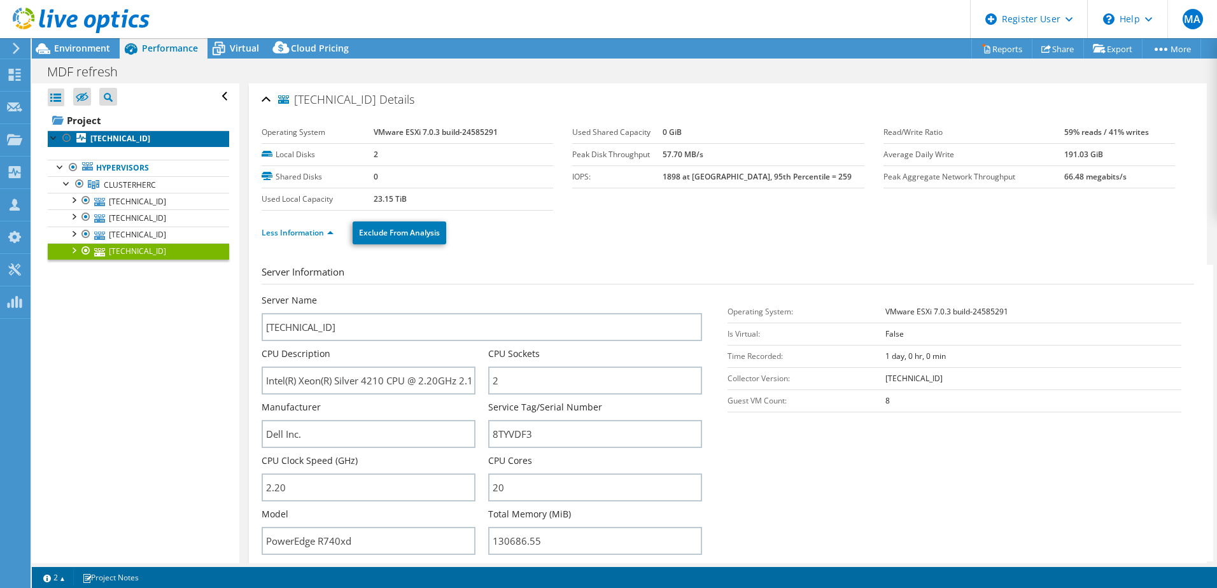
click at [120, 138] on b "[TECHNICAL_ID]" at bounding box center [120, 138] width 60 height 11
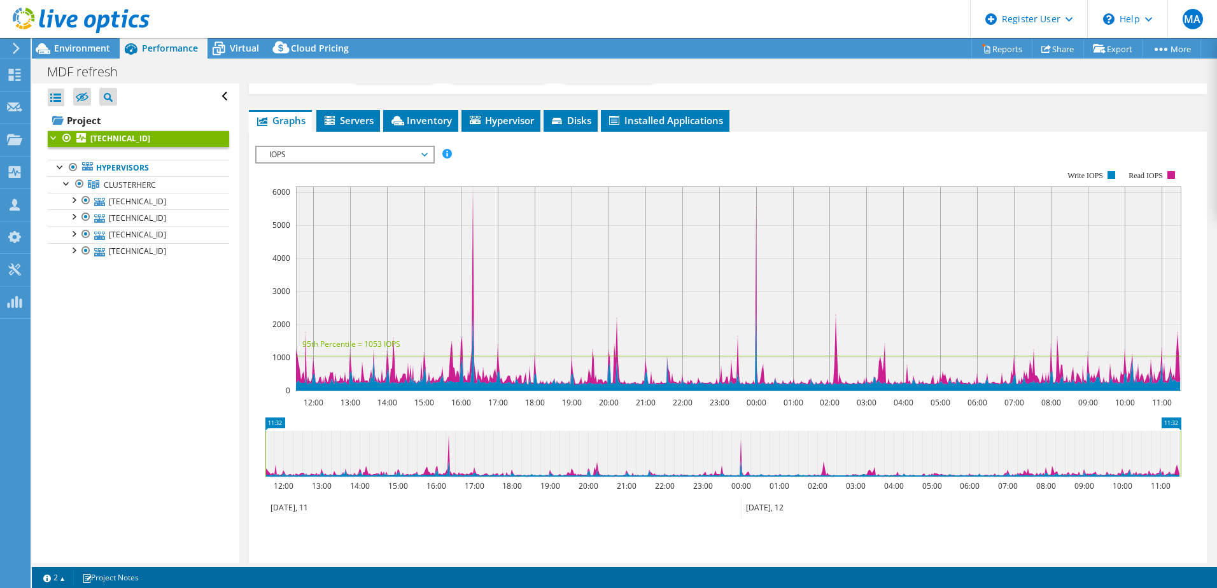
scroll to position [191, 0]
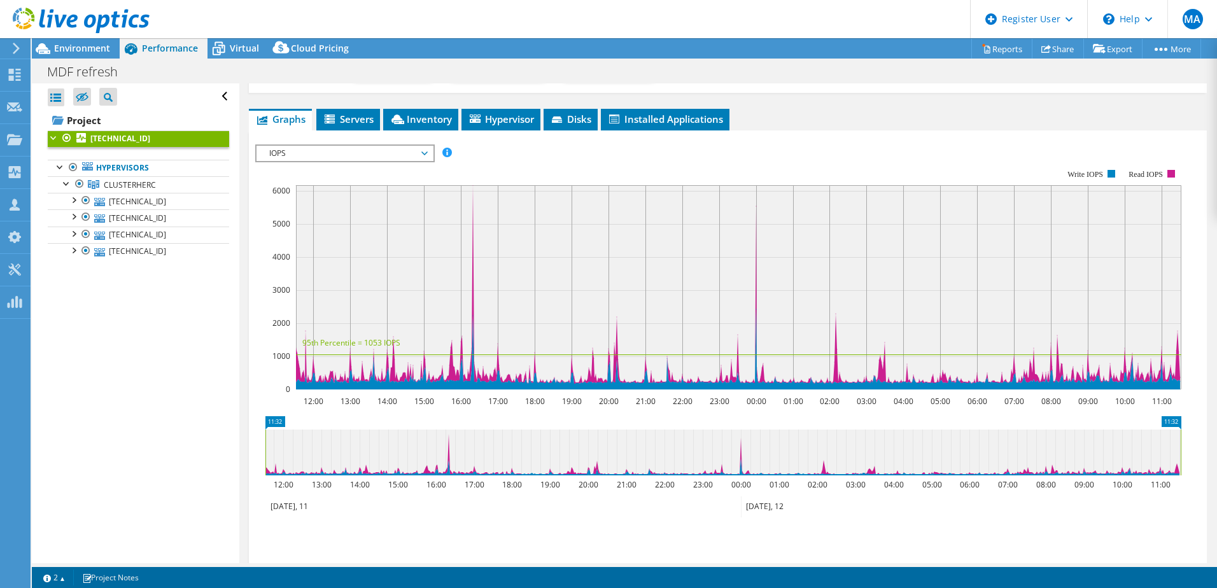
click at [421, 151] on span "IOPS" at bounding box center [345, 153] width 164 height 15
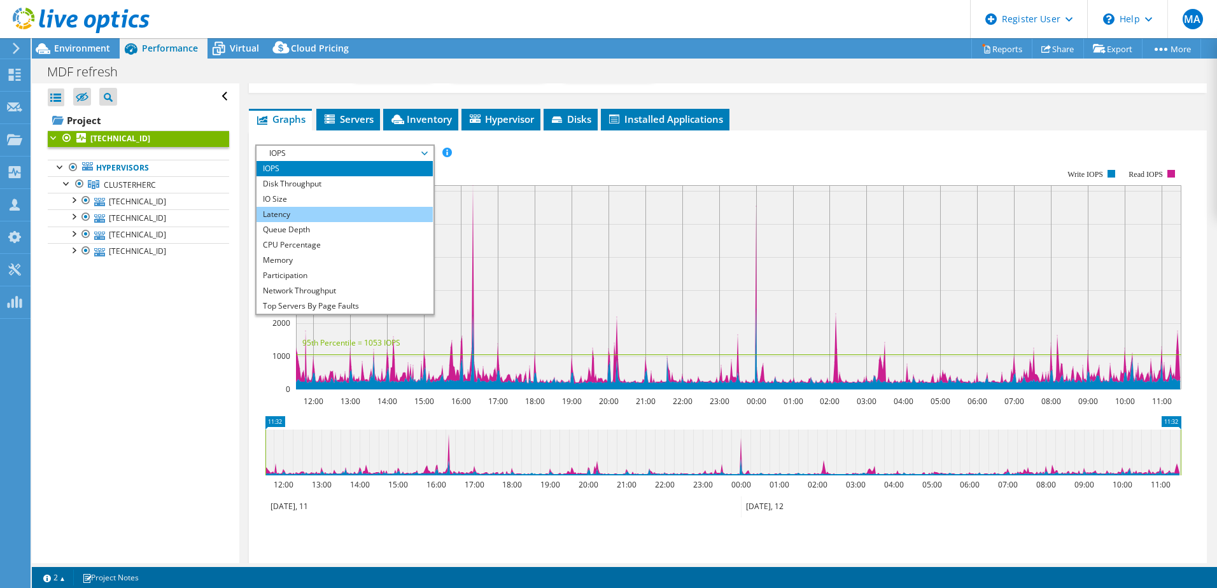
click at [288, 213] on li "Latency" at bounding box center [345, 214] width 176 height 15
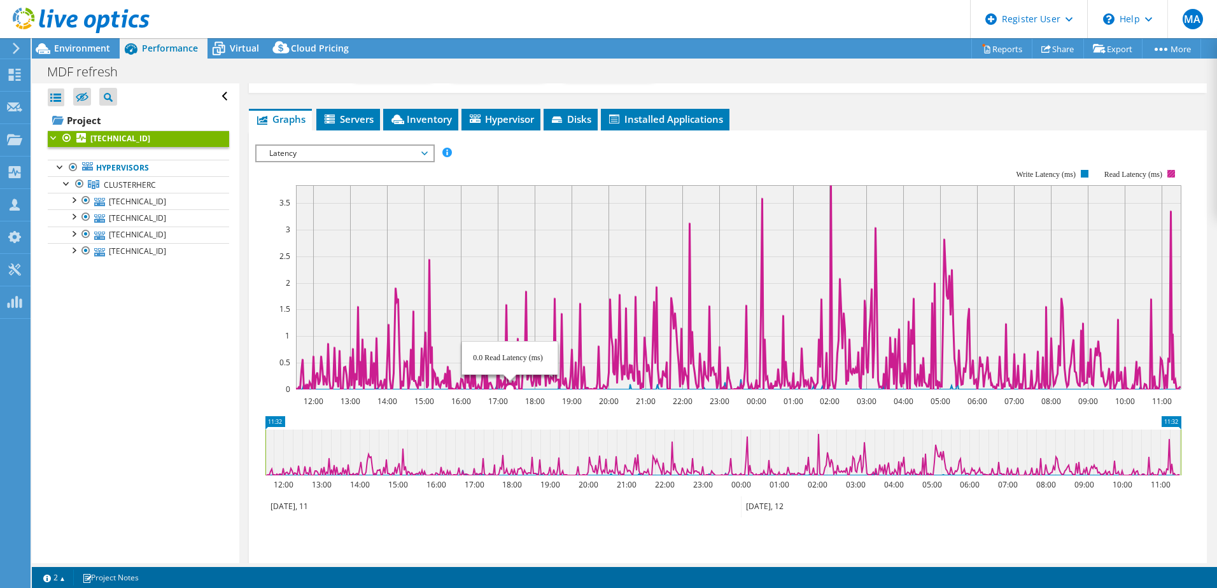
scroll to position [127, 0]
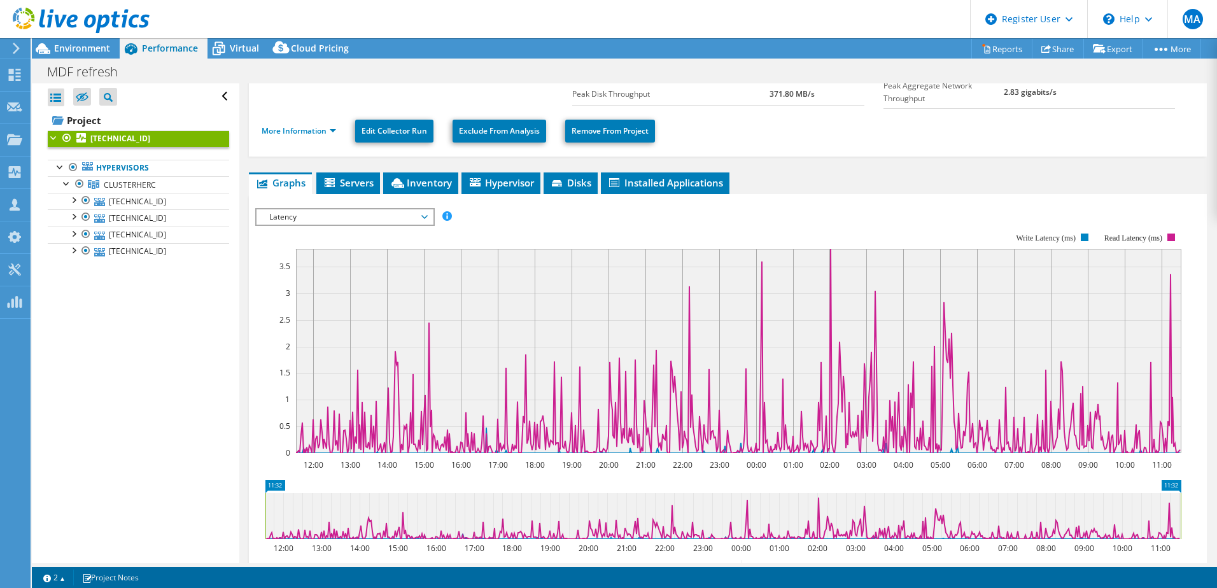
click at [314, 211] on span "Latency" at bounding box center [345, 216] width 164 height 15
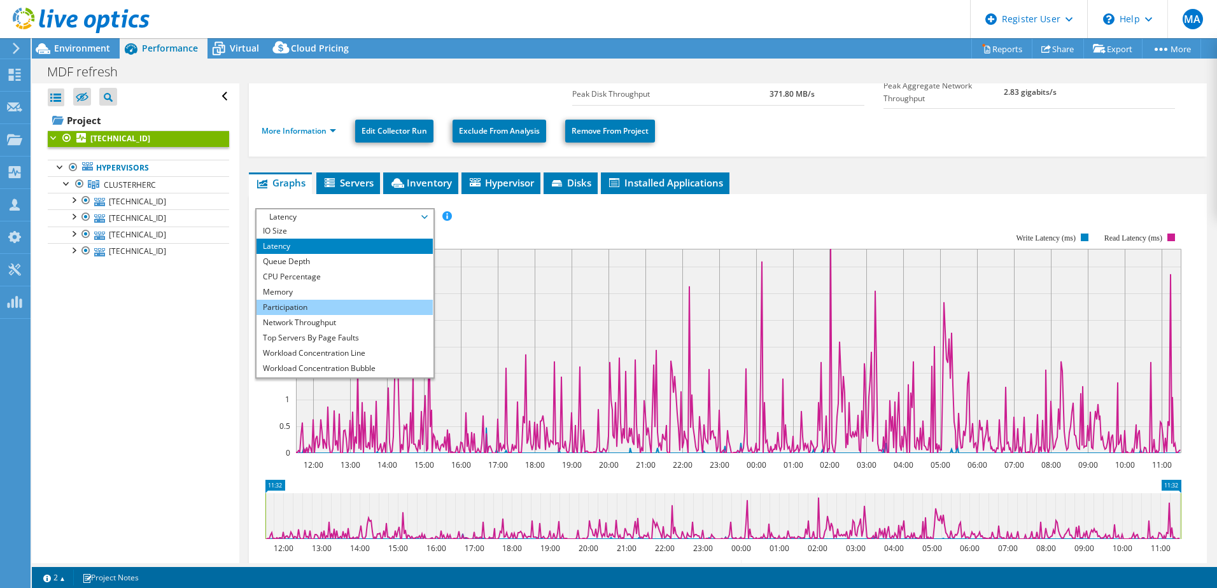
scroll to position [46, 0]
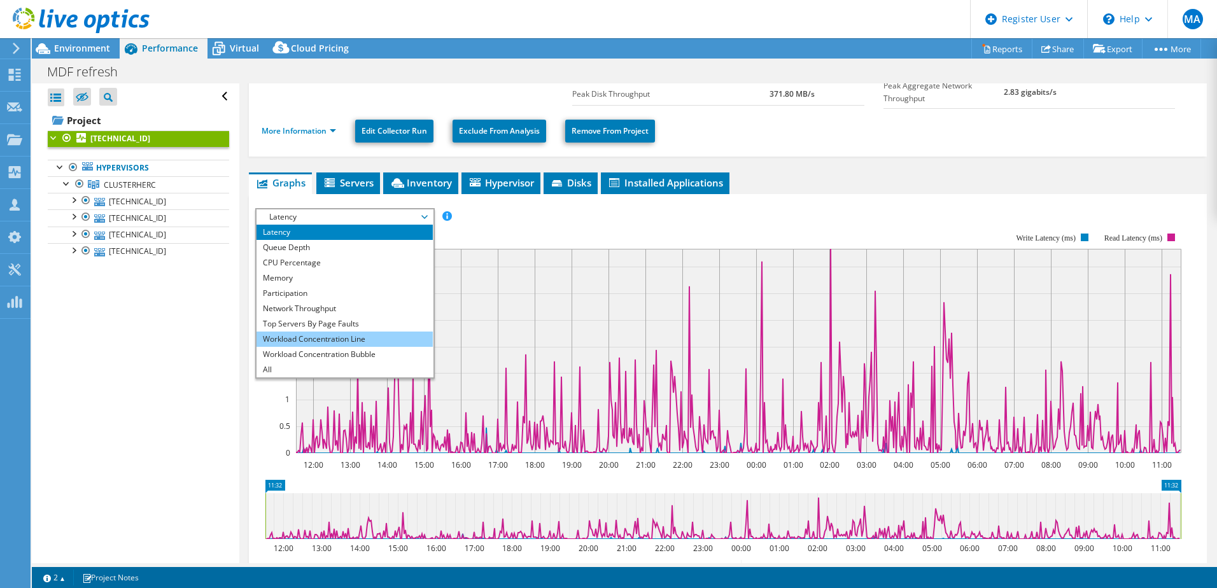
click at [318, 339] on li "Workload Concentration Line" at bounding box center [345, 339] width 176 height 15
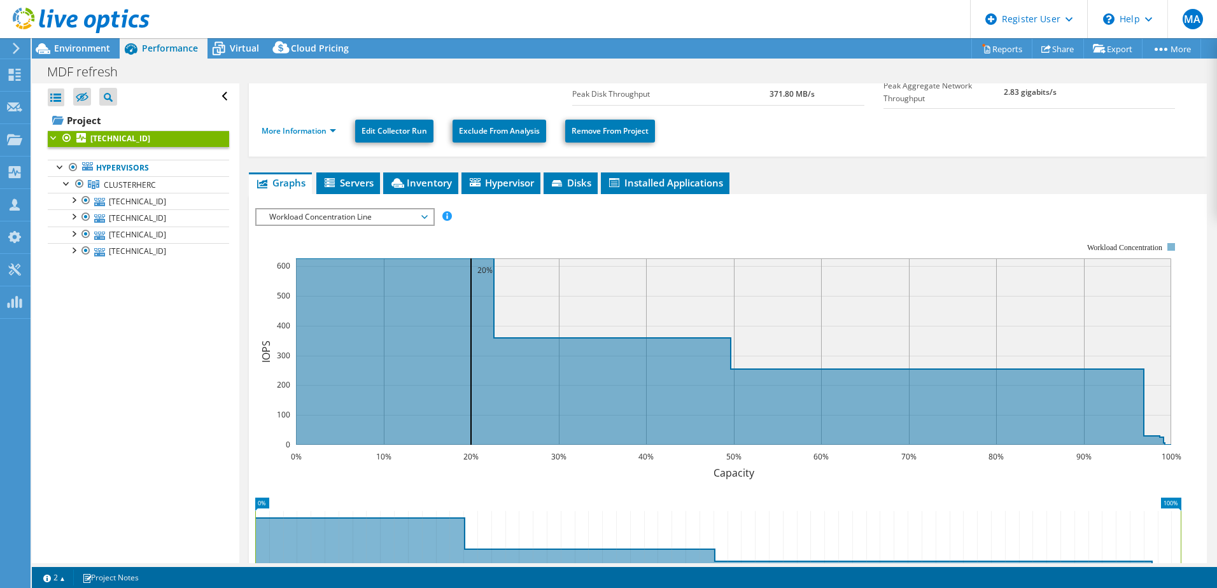
click at [328, 210] on span "Workload Concentration Line" at bounding box center [345, 216] width 164 height 15
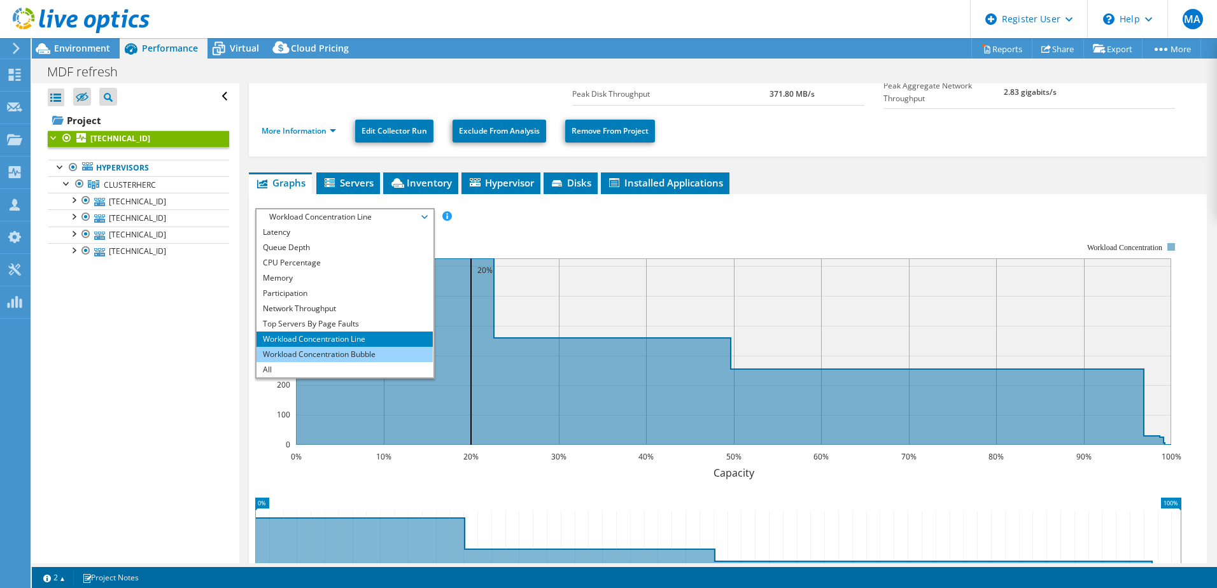
click at [332, 347] on li "Workload Concentration Bubble" at bounding box center [345, 354] width 176 height 15
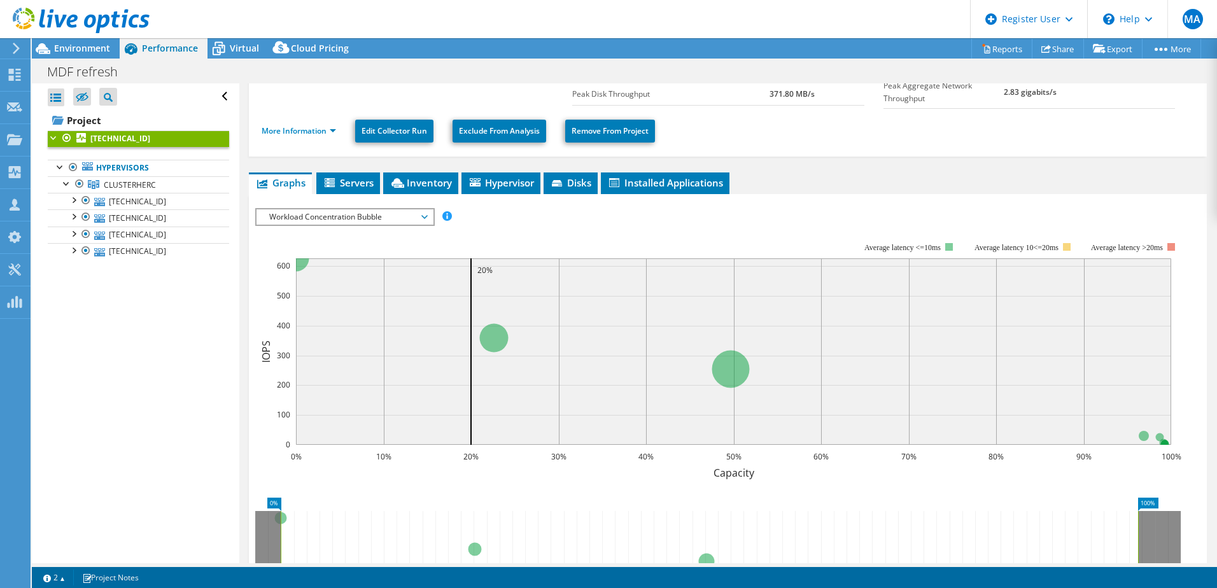
click at [395, 216] on span "Workload Concentration Bubble" at bounding box center [345, 216] width 164 height 15
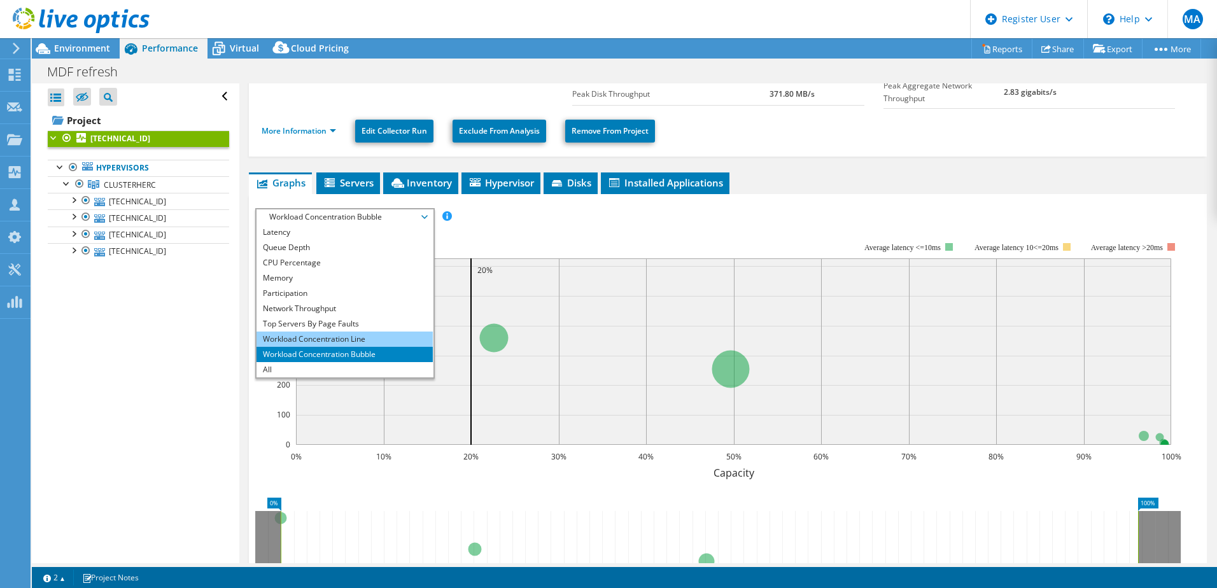
click at [350, 332] on li "Workload Concentration Line" at bounding box center [345, 339] width 176 height 15
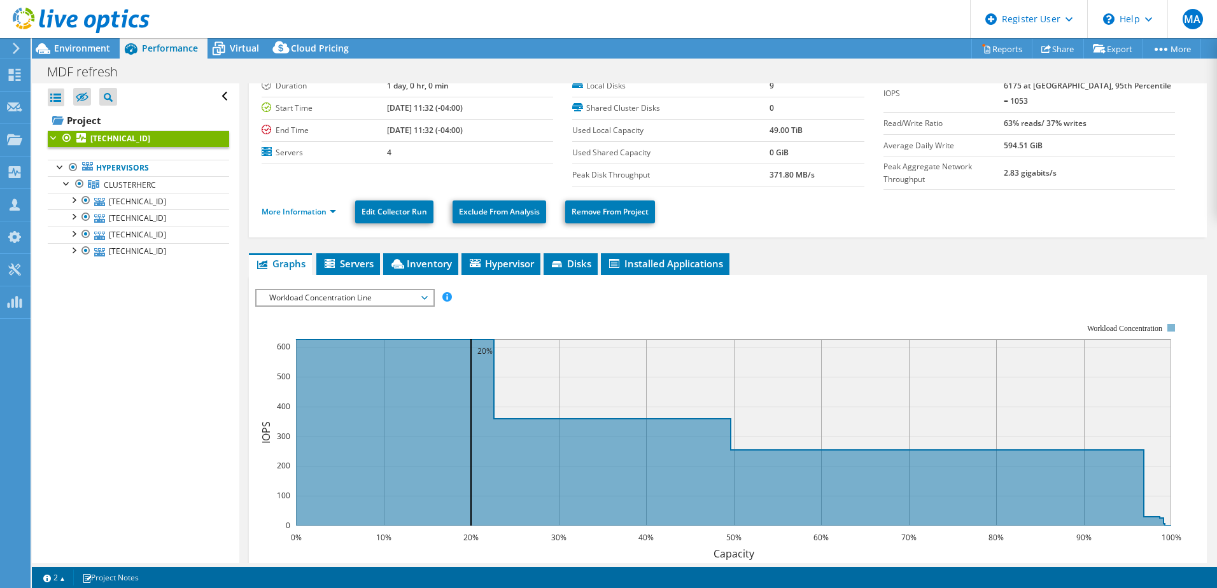
scroll to position [0, 0]
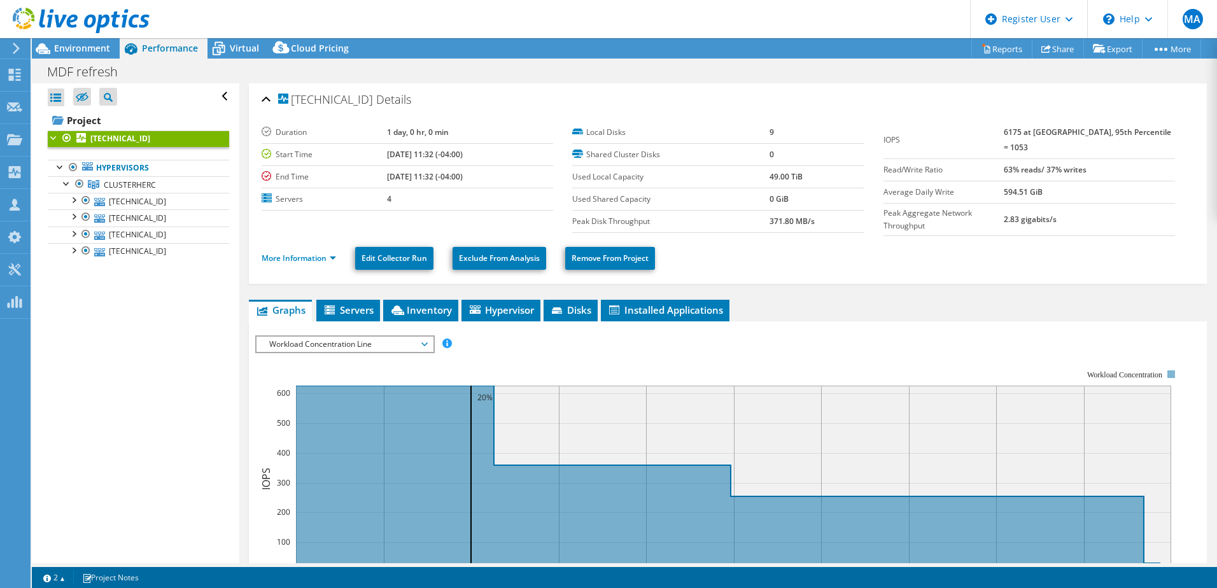
drag, startPoint x: 1021, startPoint y: 134, endPoint x: 1168, endPoint y: 129, distance: 147.1
click at [1168, 129] on div "IOPS 6175 at [GEOGRAPHIC_DATA], 95th Percentile = 1053 Read/Write Ratio 63% rea…" at bounding box center [1039, 179] width 311 height 115
drag, startPoint x: 1168, startPoint y: 129, endPoint x: 1154, endPoint y: 141, distance: 17.6
click at [1154, 141] on td "6175 at [GEOGRAPHIC_DATA], 95th Percentile = 1053" at bounding box center [1089, 141] width 171 height 38
click at [702, 305] on span "Installed Applications" at bounding box center [665, 310] width 116 height 13
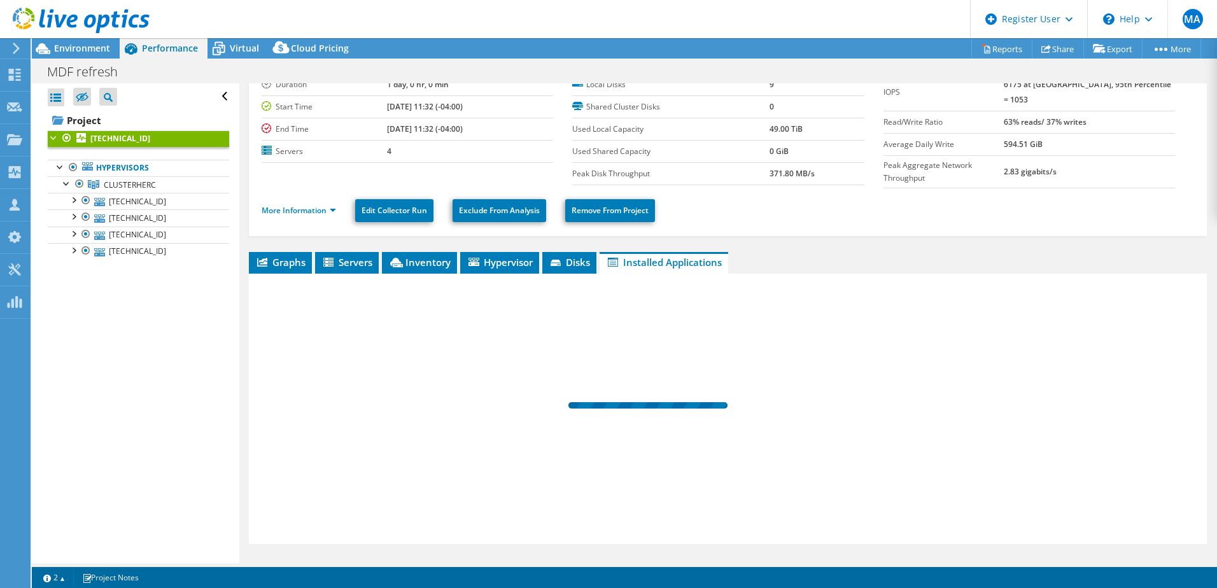
scroll to position [74, 0]
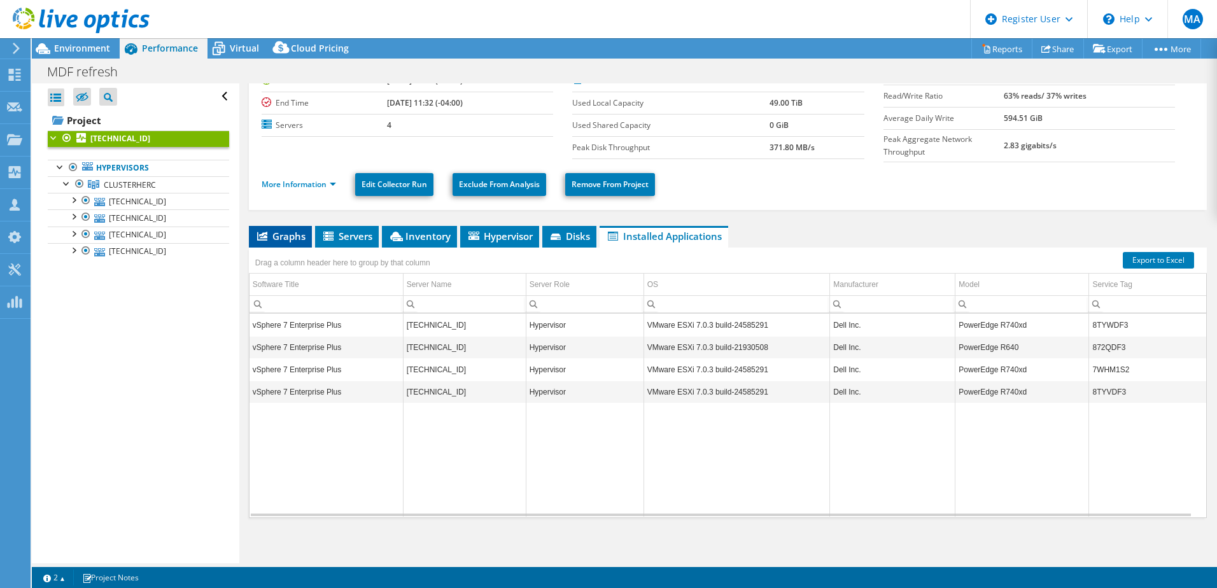
click at [296, 241] on li "Graphs" at bounding box center [280, 237] width 63 height 22
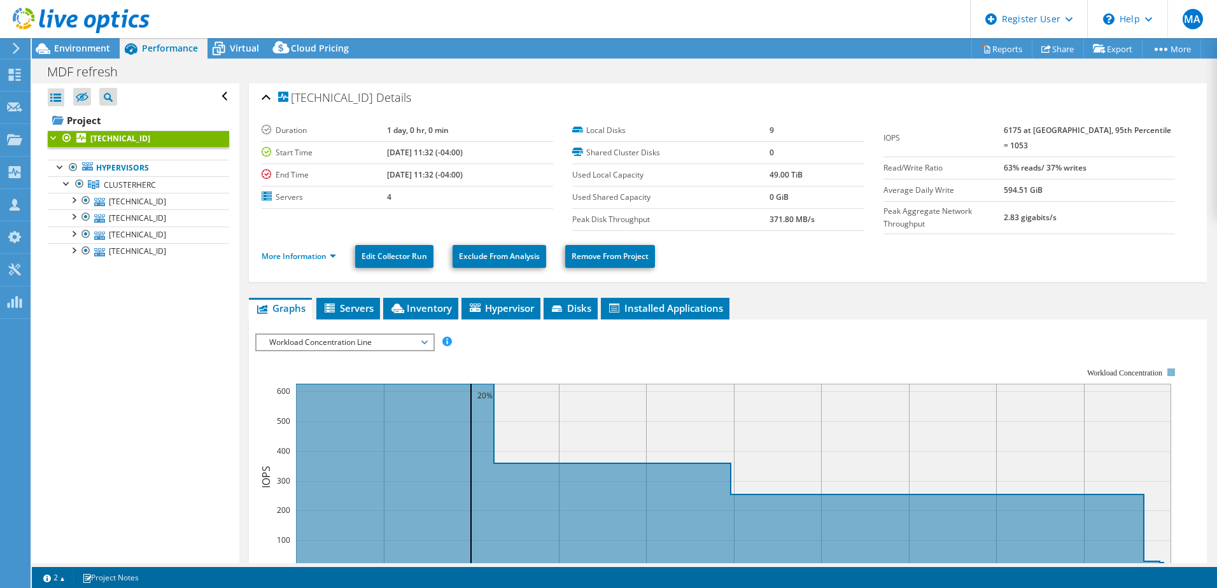
scroll to position [0, 0]
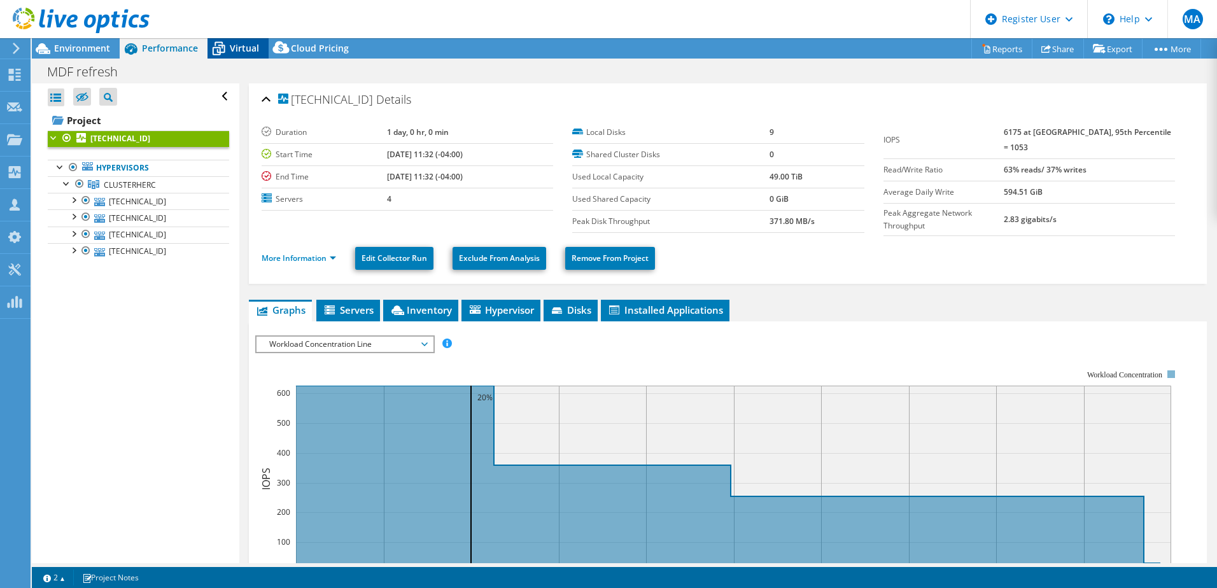
click at [232, 47] on span "Virtual" at bounding box center [244, 48] width 29 height 12
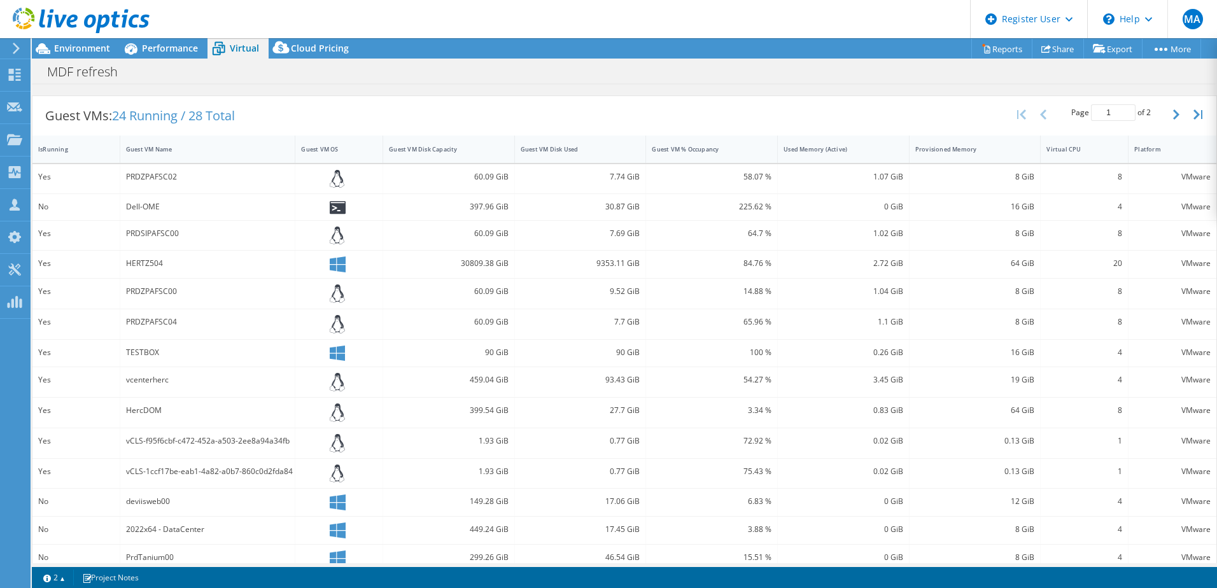
scroll to position [255, 0]
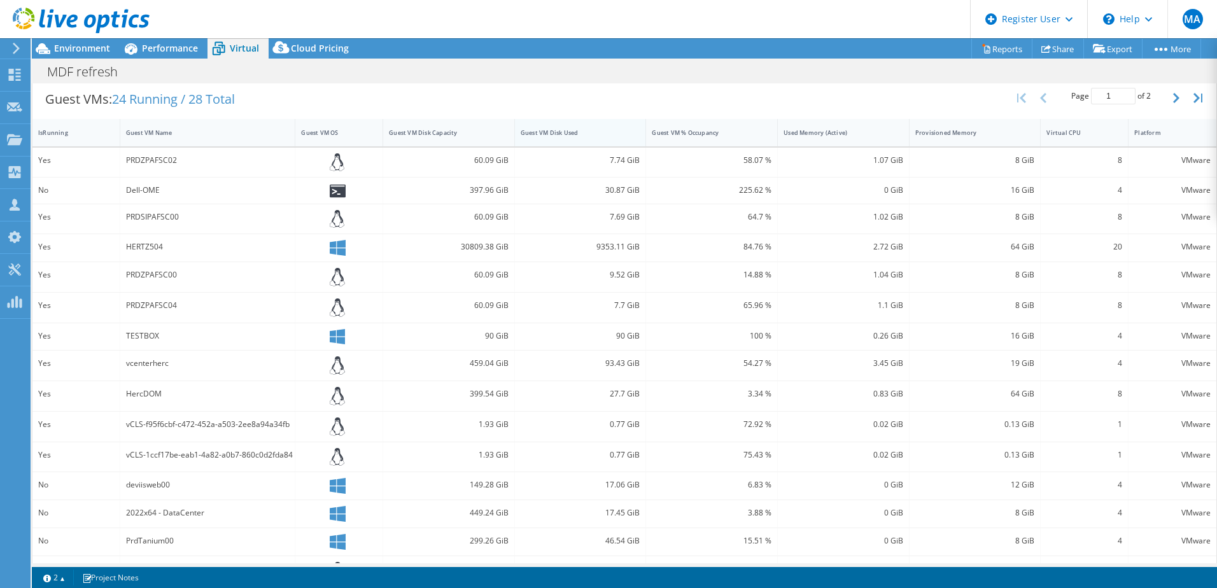
click at [569, 140] on div "Guest VM Disk Used" at bounding box center [573, 133] width 116 height 20
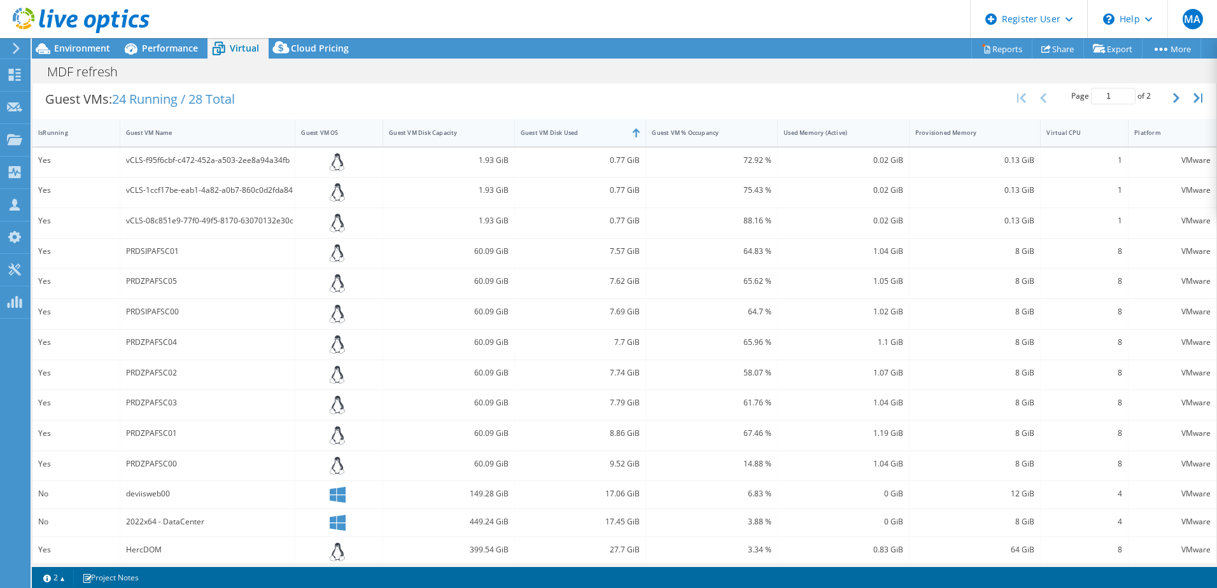
click at [569, 140] on div "Guest VM Disk Used" at bounding box center [573, 133] width 116 height 20
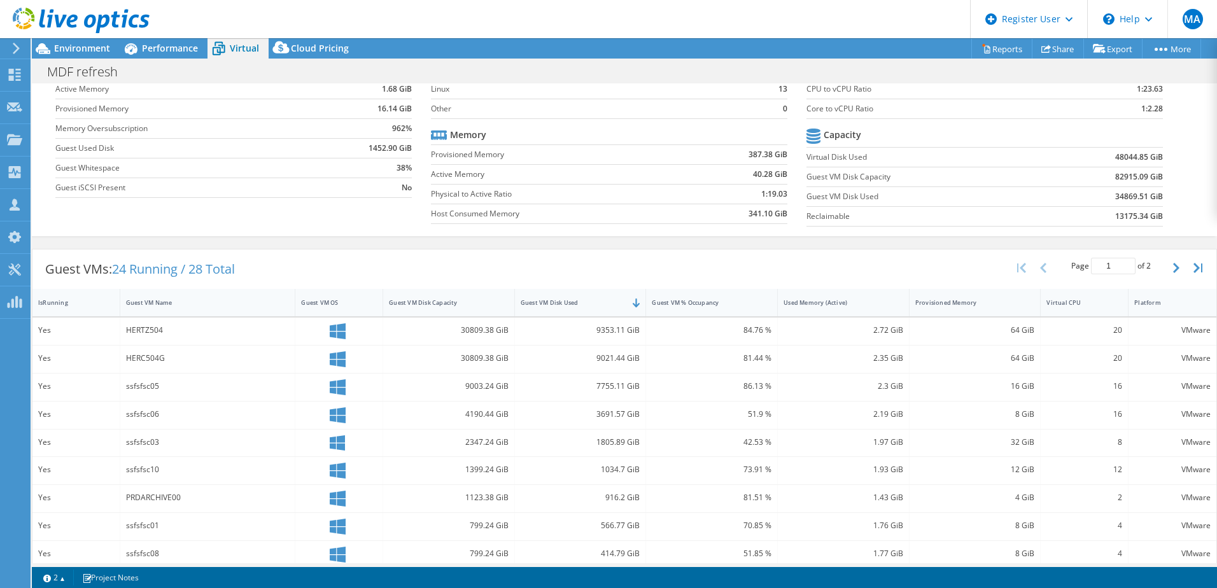
scroll to position [0, 0]
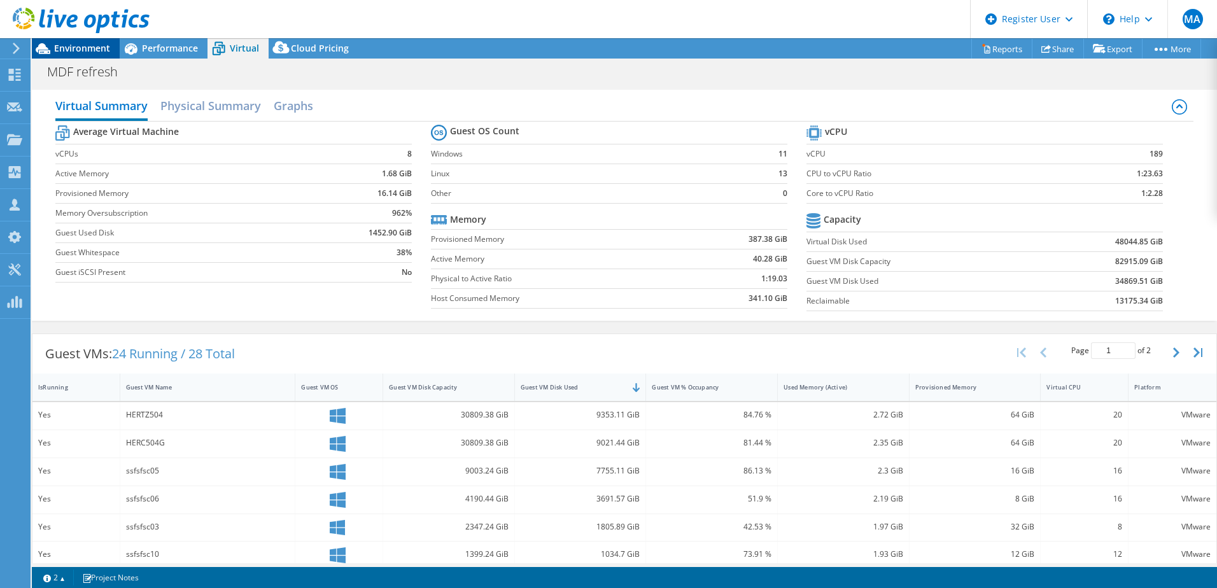
click at [115, 51] on div "Environment" at bounding box center [76, 48] width 88 height 20
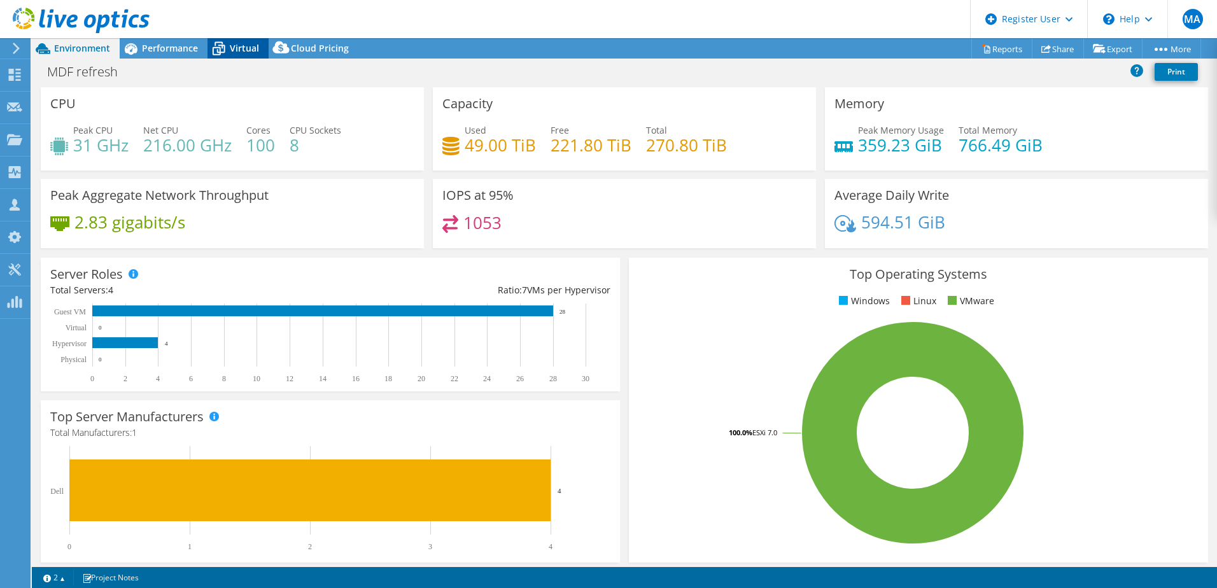
click at [239, 50] on span "Virtual" at bounding box center [244, 48] width 29 height 12
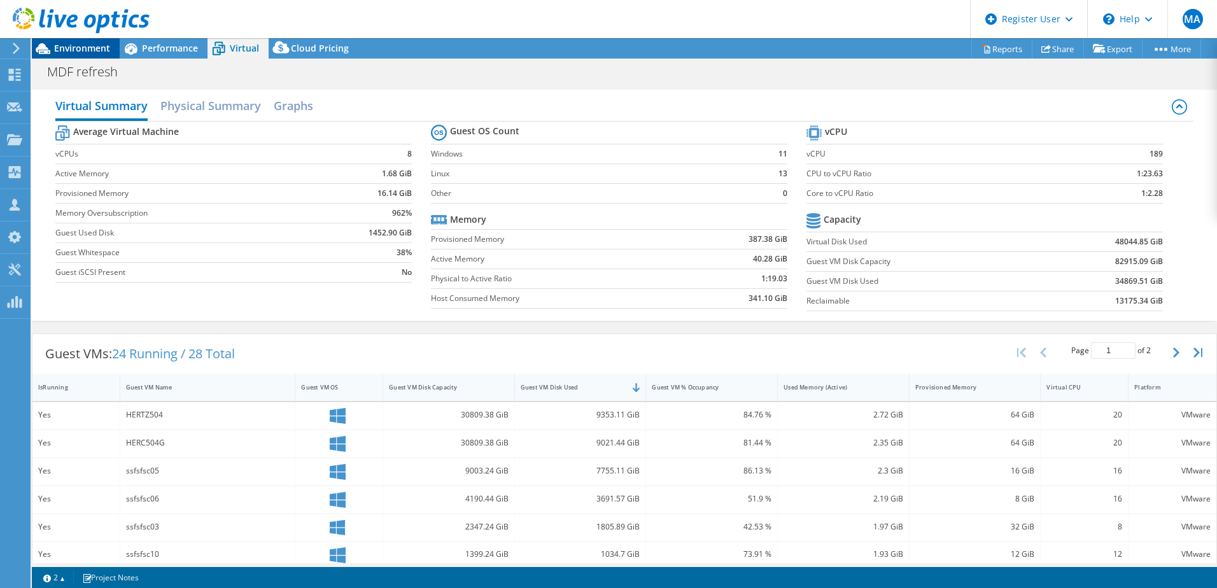
click at [93, 48] on span "Environment" at bounding box center [82, 48] width 56 height 12
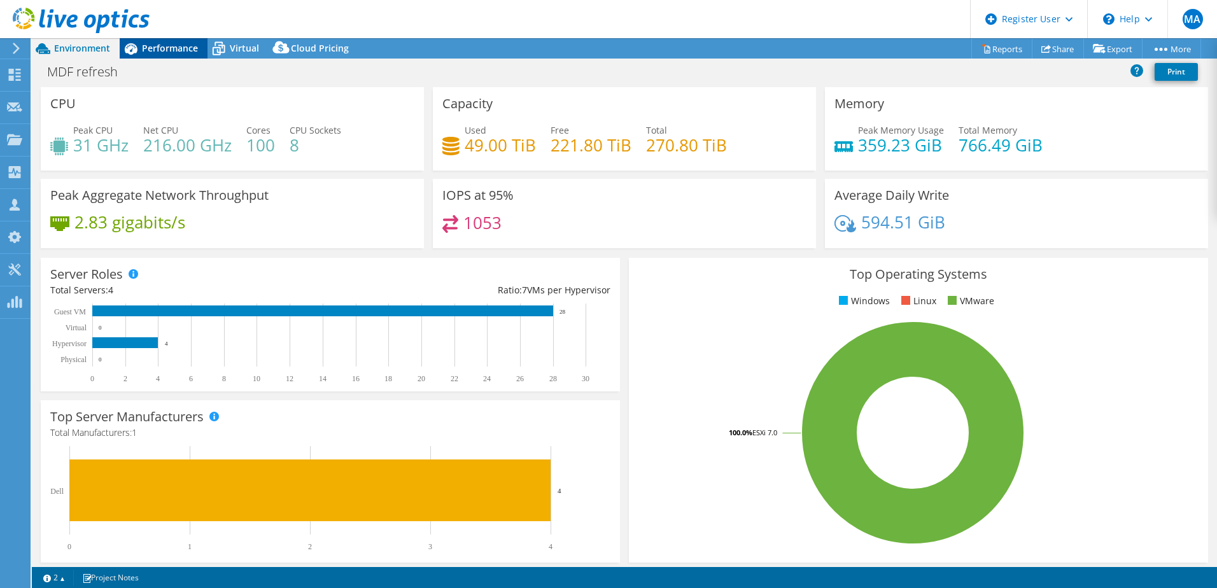
click at [158, 38] on div "Performance" at bounding box center [164, 48] width 88 height 20
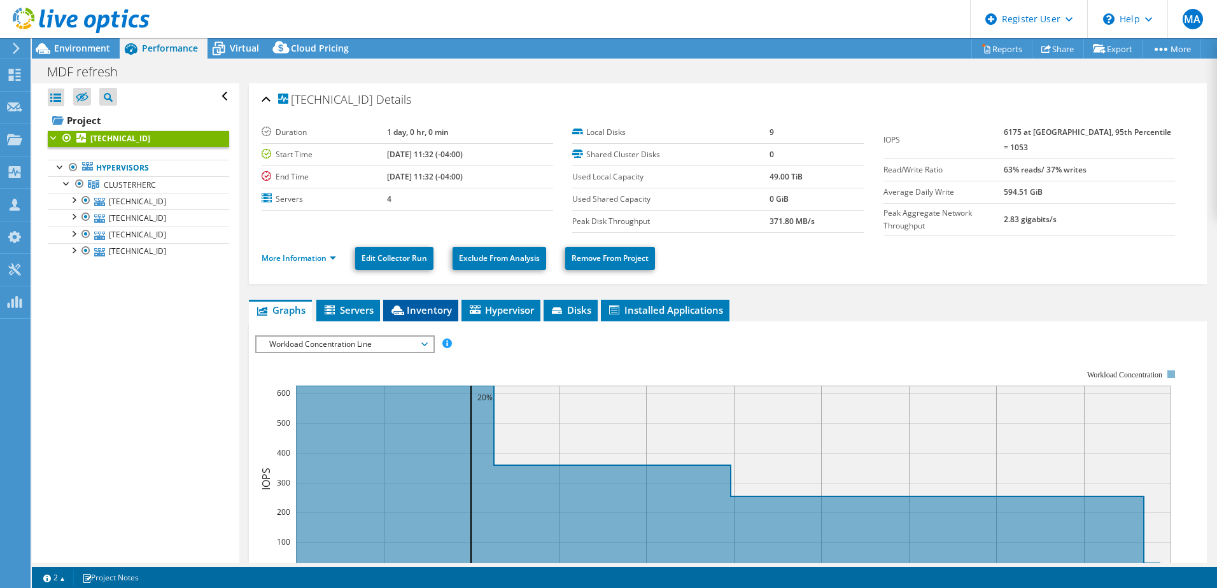
click at [434, 304] on span "Inventory" at bounding box center [421, 310] width 62 height 13
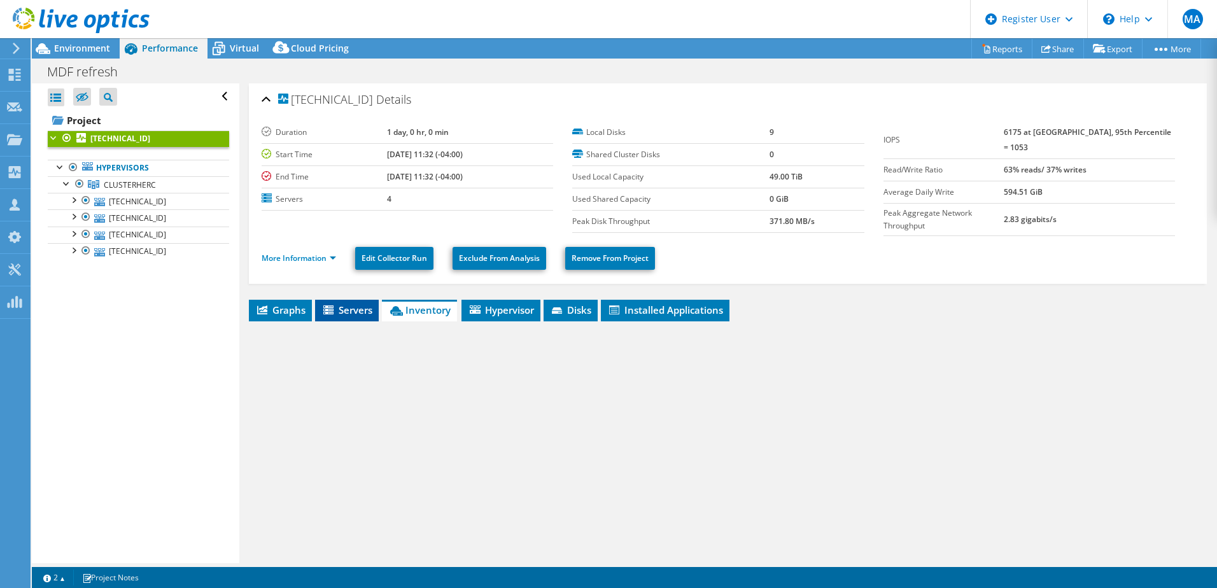
click at [352, 312] on span "Servers" at bounding box center [346, 310] width 51 height 13
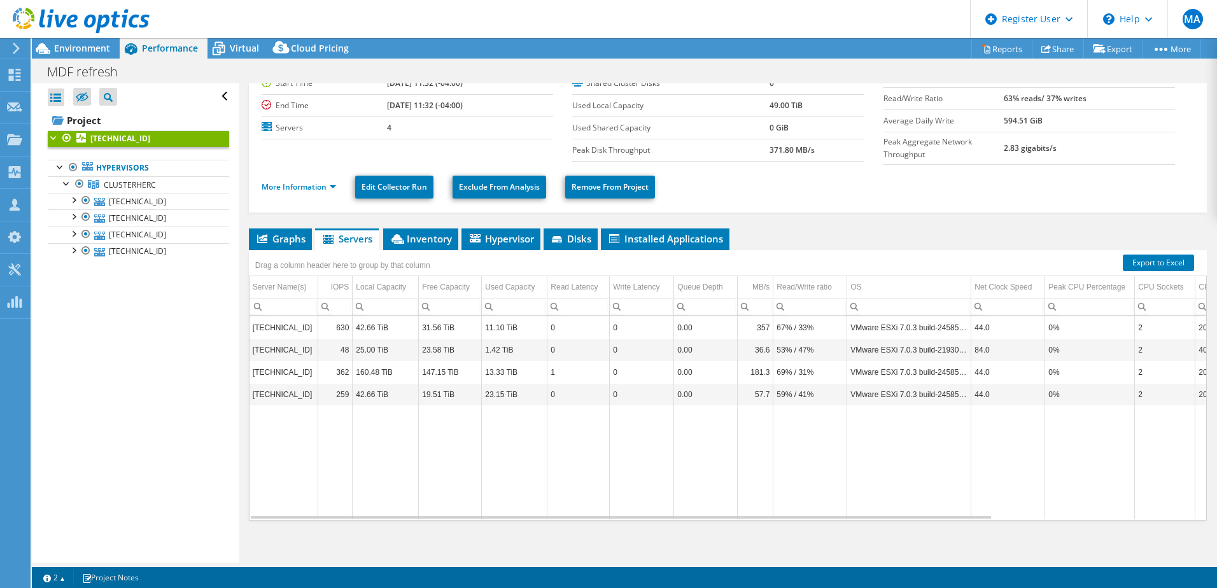
scroll to position [74, 0]
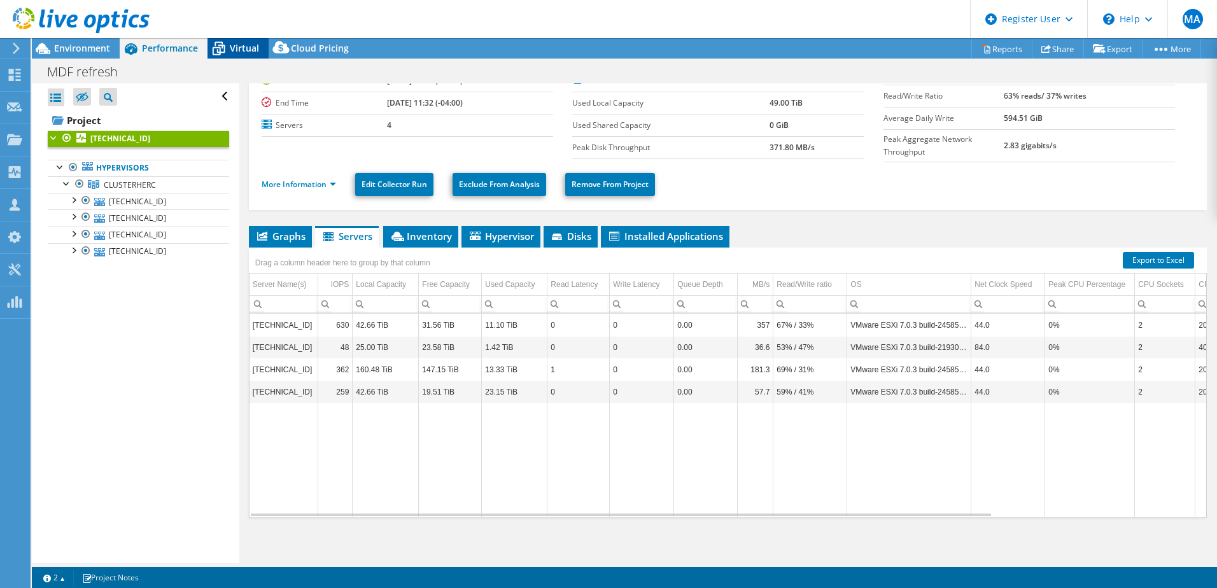
click at [248, 50] on span "Virtual" at bounding box center [244, 48] width 29 height 12
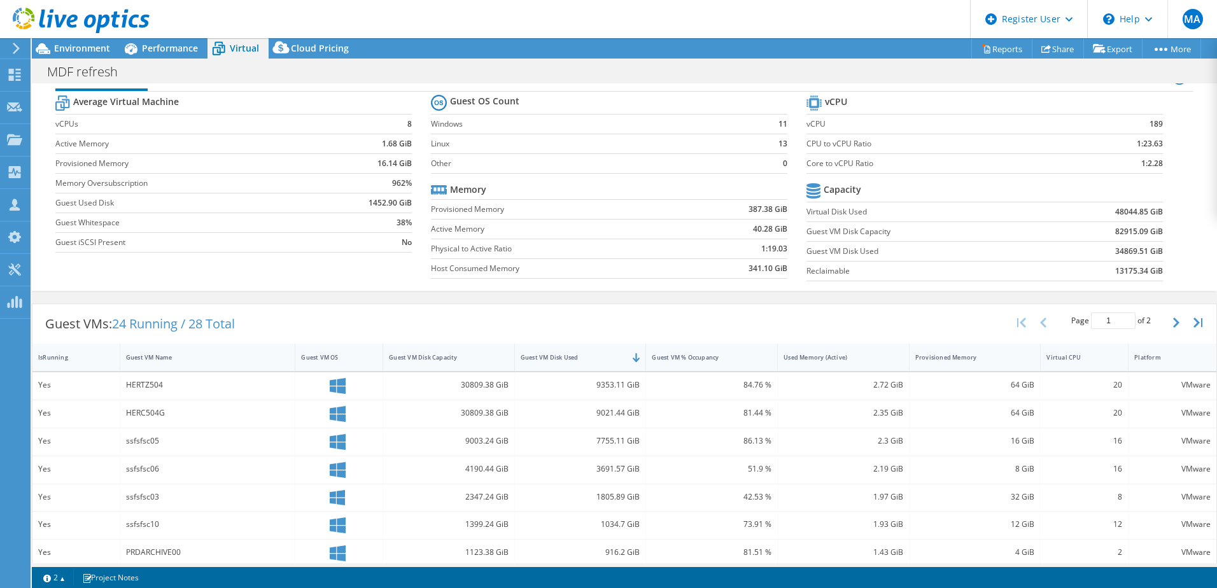
scroll to position [0, 0]
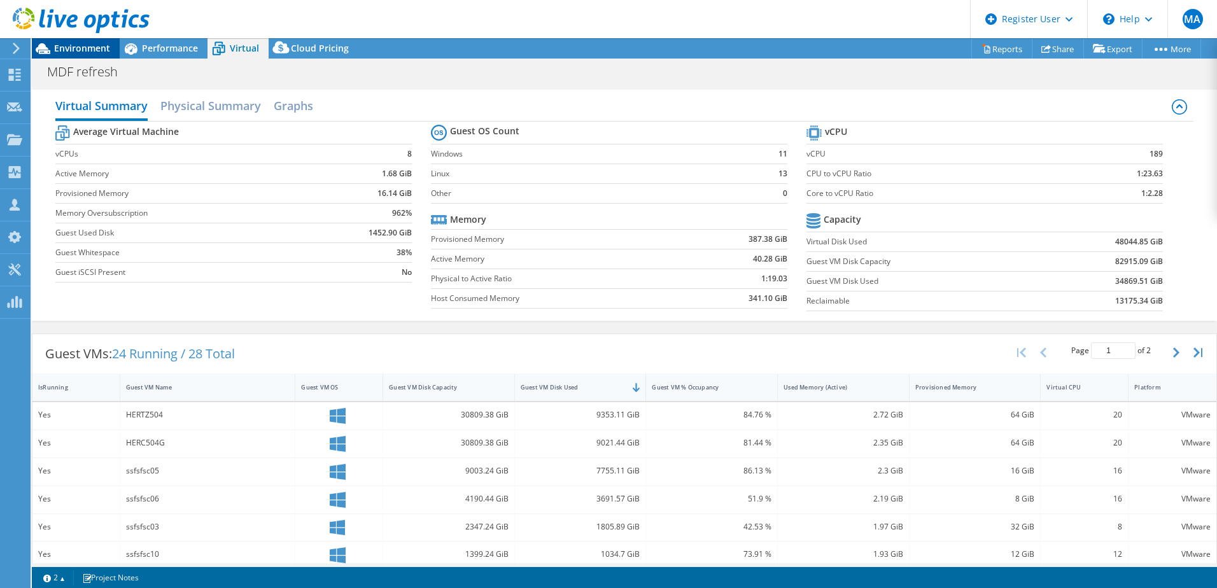
click at [93, 50] on span "Environment" at bounding box center [82, 48] width 56 height 12
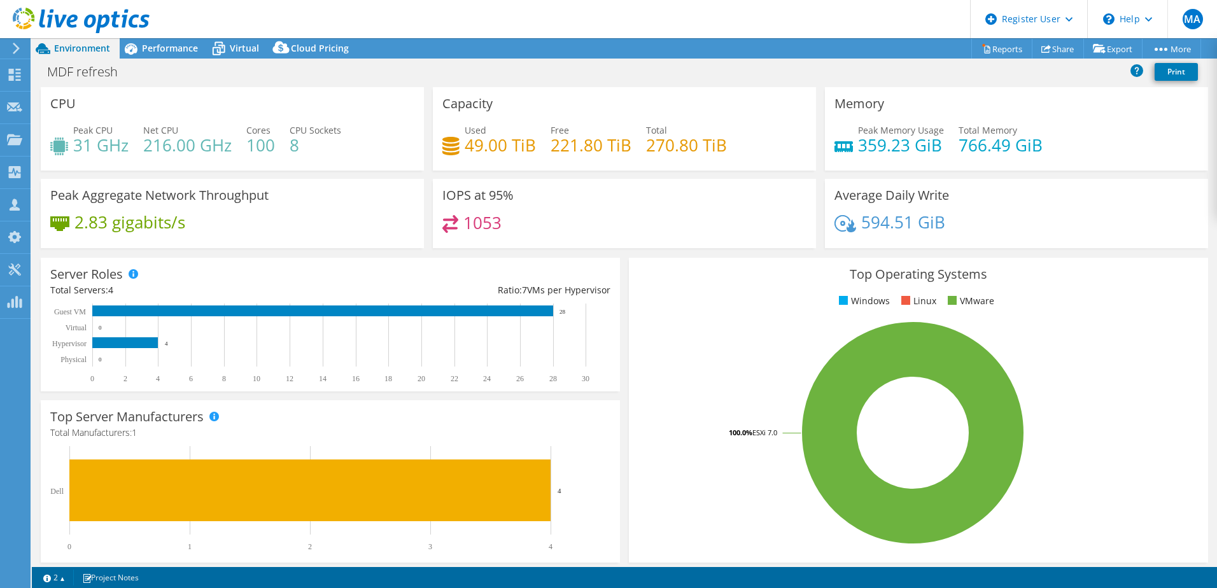
click at [157, 60] on div "MDF refresh Print" at bounding box center [624, 72] width 1185 height 24
click at [160, 52] on span "Performance" at bounding box center [170, 48] width 56 height 12
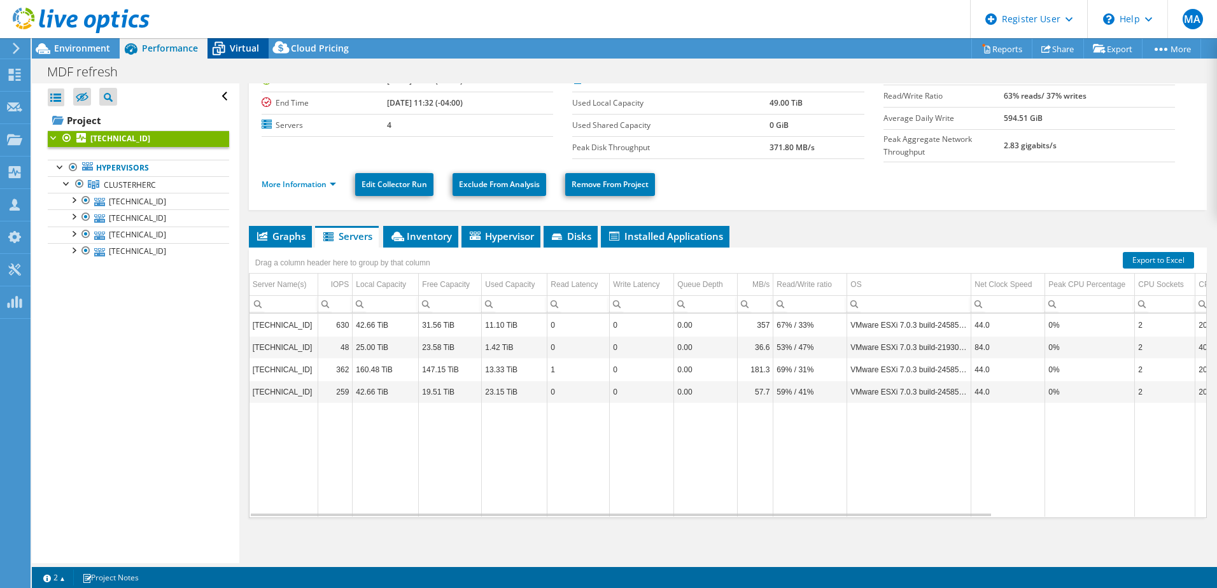
click at [241, 46] on span "Virtual" at bounding box center [244, 48] width 29 height 12
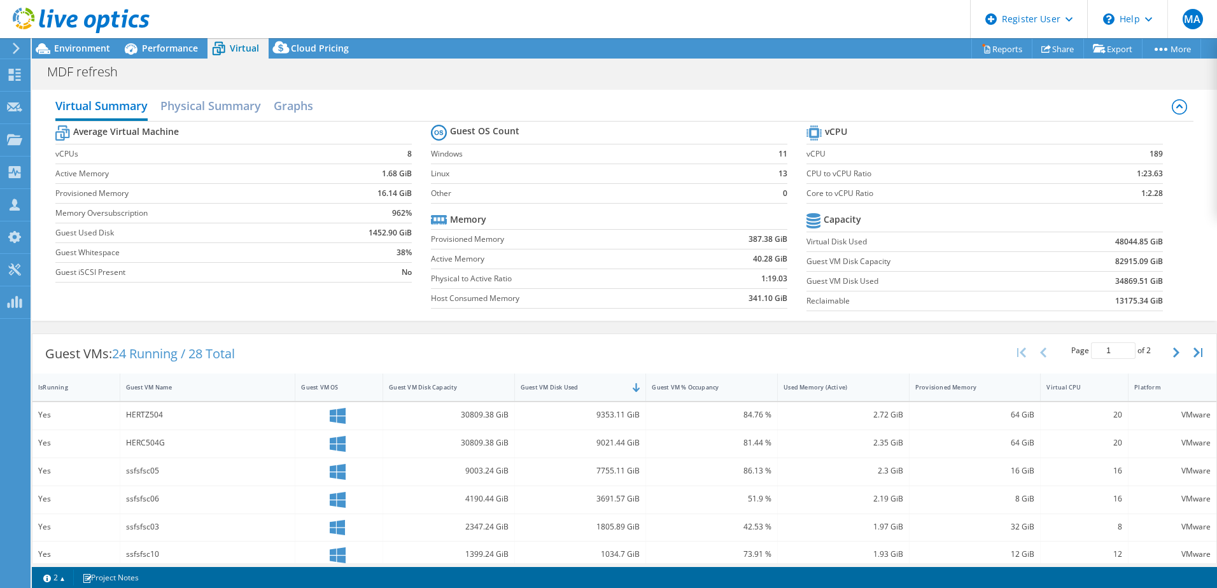
scroll to position [191, 0]
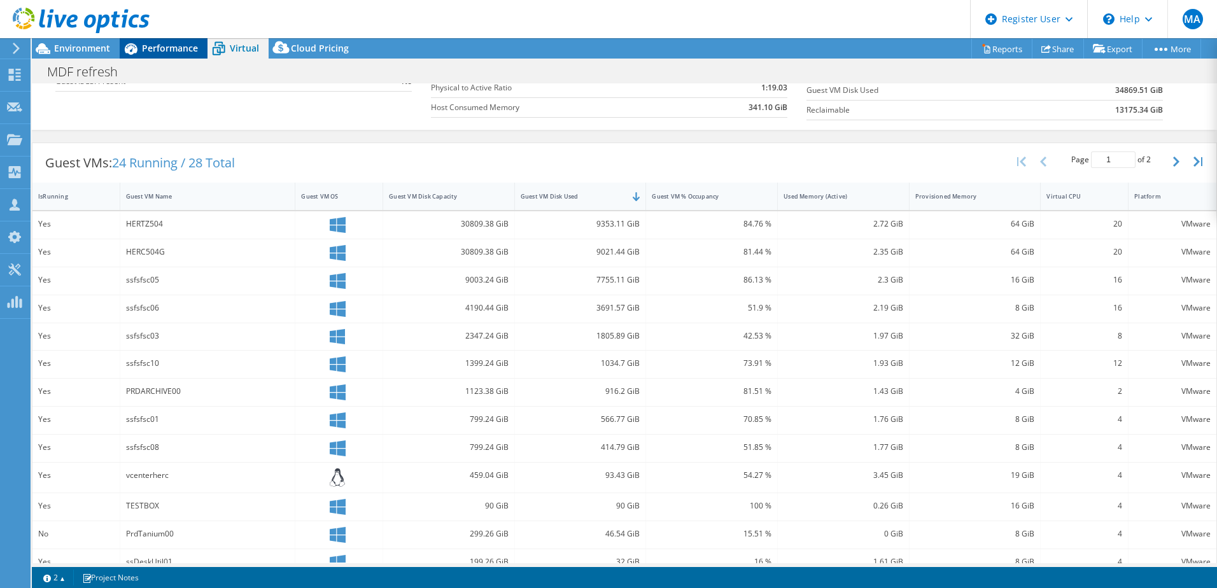
click at [185, 47] on span "Performance" at bounding box center [170, 48] width 56 height 12
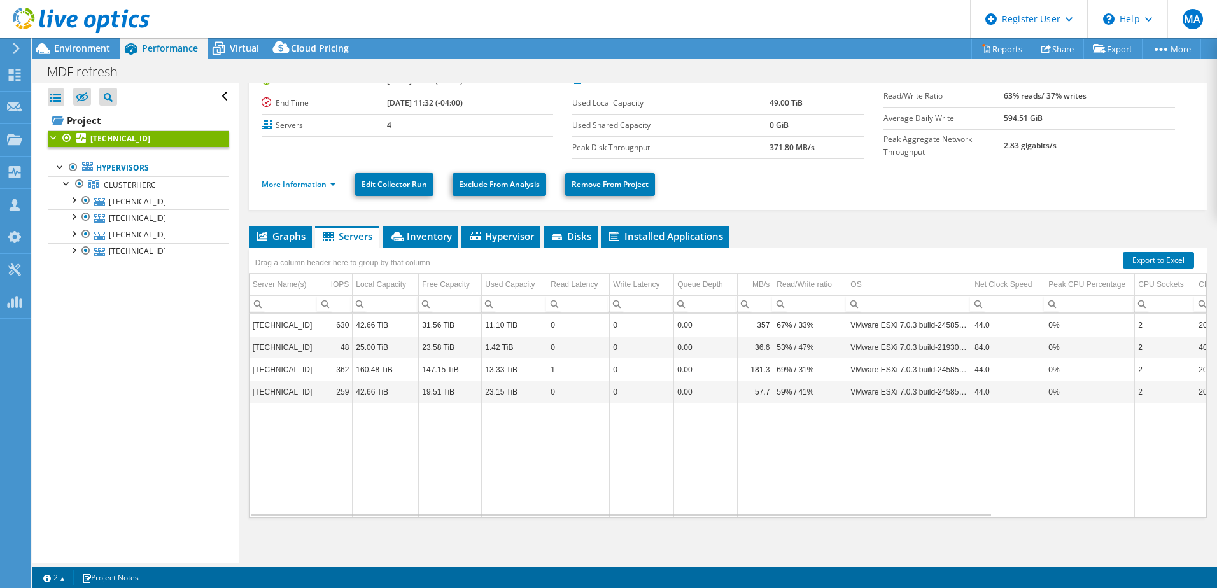
scroll to position [0, 0]
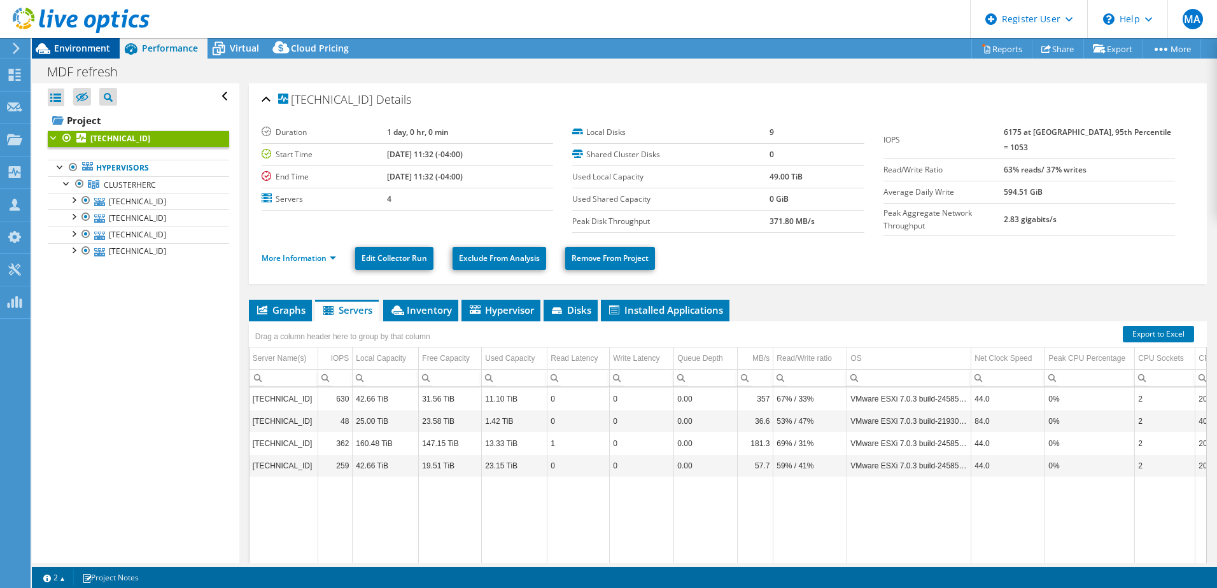
click at [59, 49] on span "Environment" at bounding box center [82, 48] width 56 height 12
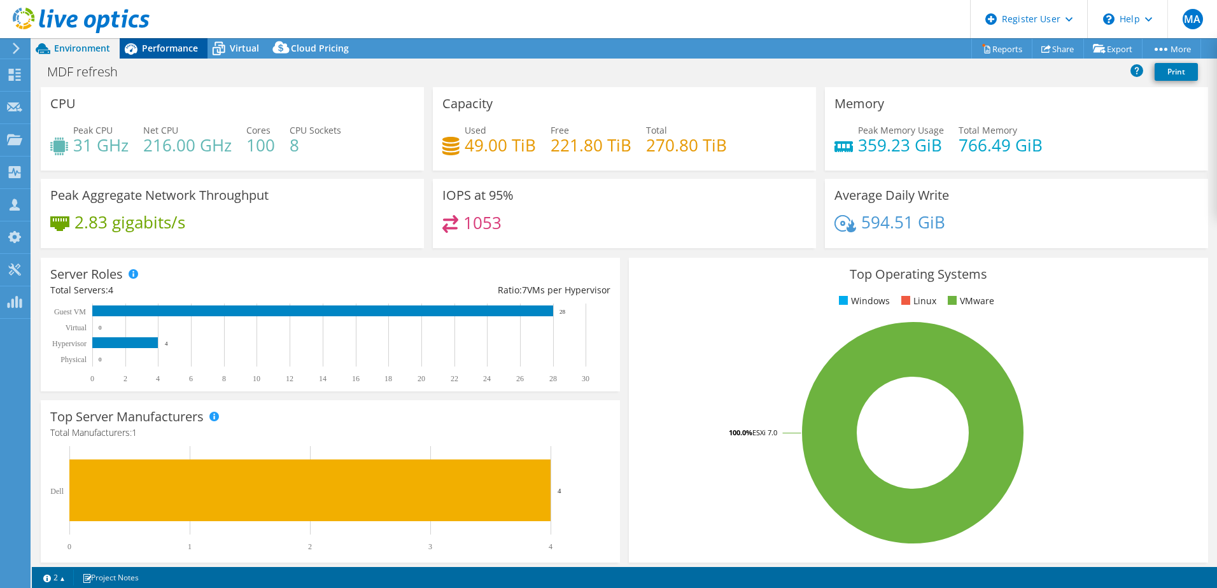
click at [161, 56] on div "Performance" at bounding box center [164, 48] width 88 height 20
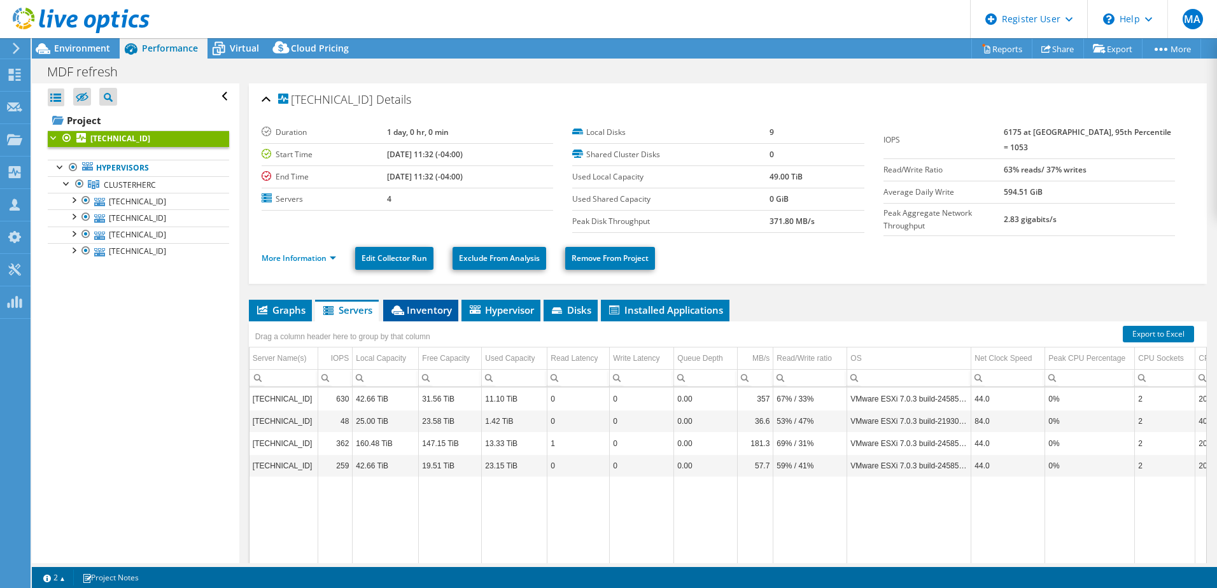
click at [427, 304] on span "Inventory" at bounding box center [421, 310] width 62 height 13
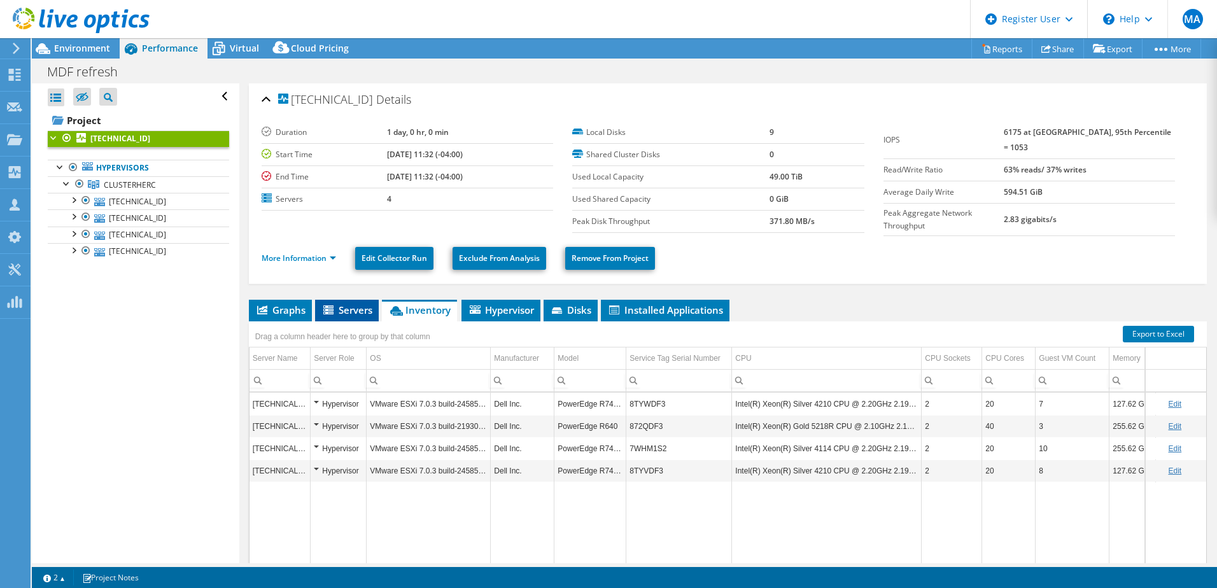
click at [372, 300] on li "Servers" at bounding box center [347, 311] width 64 height 22
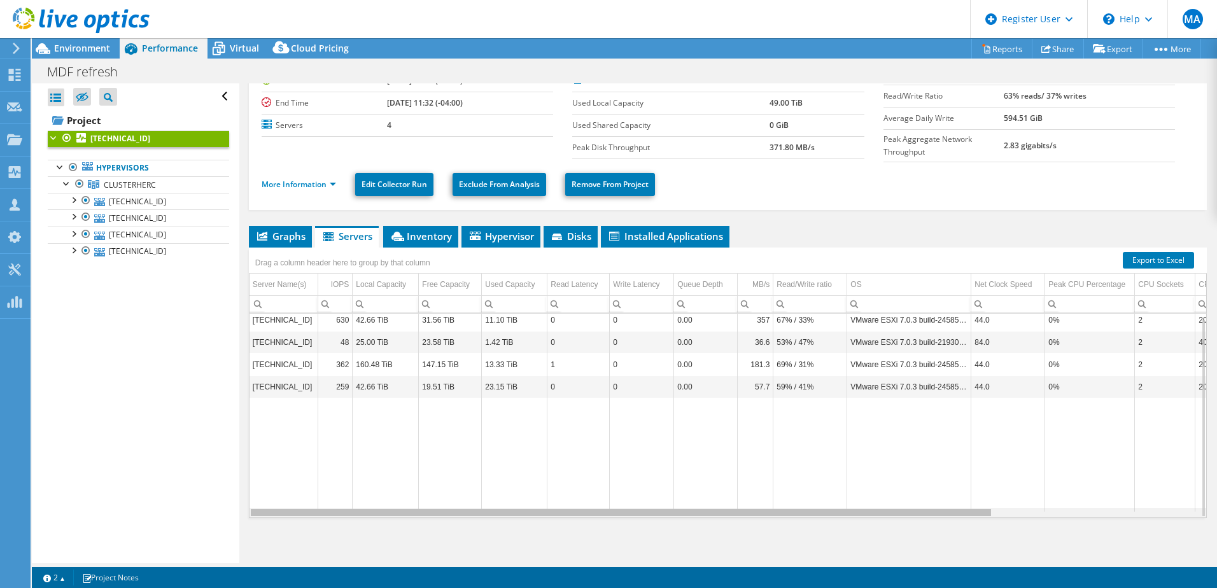
drag, startPoint x: 872, startPoint y: 511, endPoint x: 258, endPoint y: 456, distance: 616.8
click at [268, 484] on body "MA Dell User [PERSON_NAME] [PERSON_NAME][EMAIL_ADDRESS][PERSON_NAME][DOMAIN_NAM…" at bounding box center [608, 294] width 1217 height 588
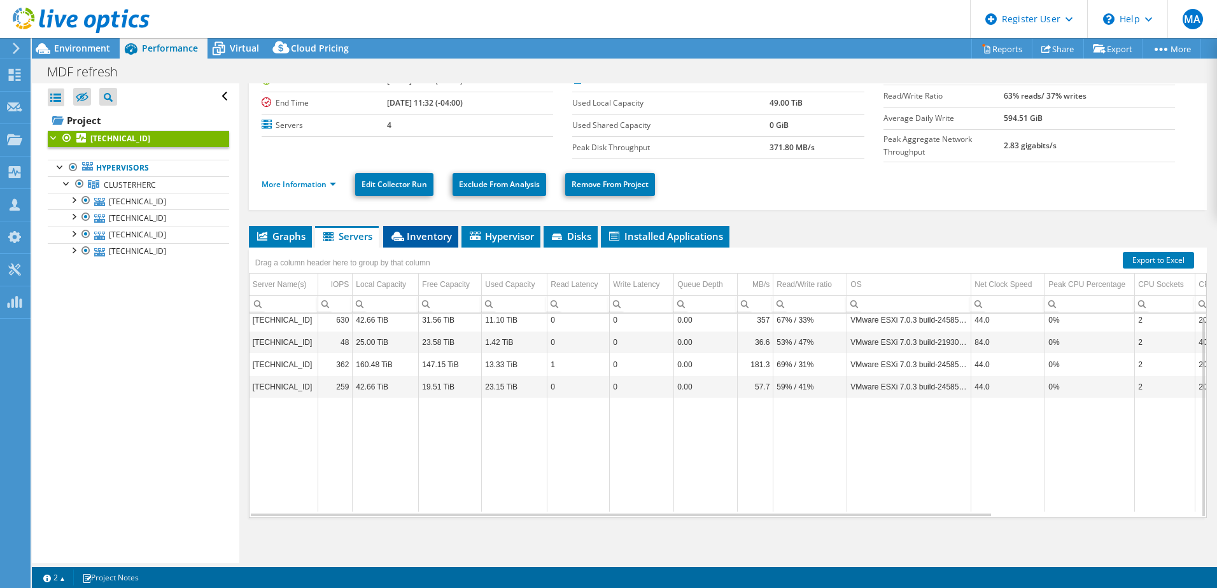
click at [404, 234] on icon at bounding box center [398, 237] width 13 height 10
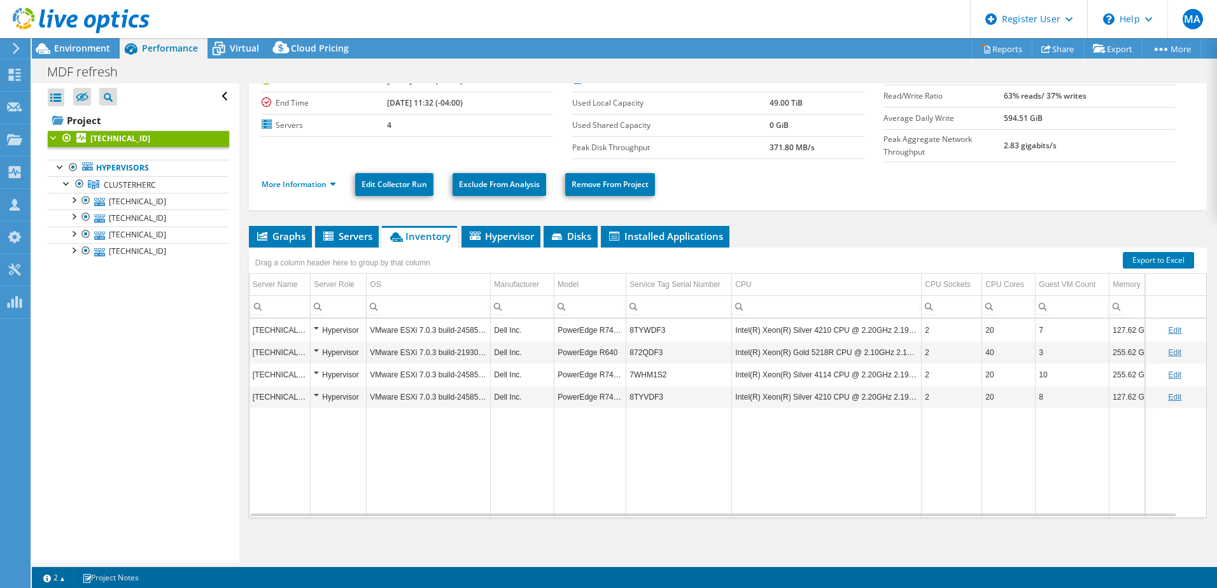
click at [55, 40] on div at bounding box center [75, 21] width 150 height 43
click at [58, 44] on span "Environment" at bounding box center [82, 48] width 56 height 12
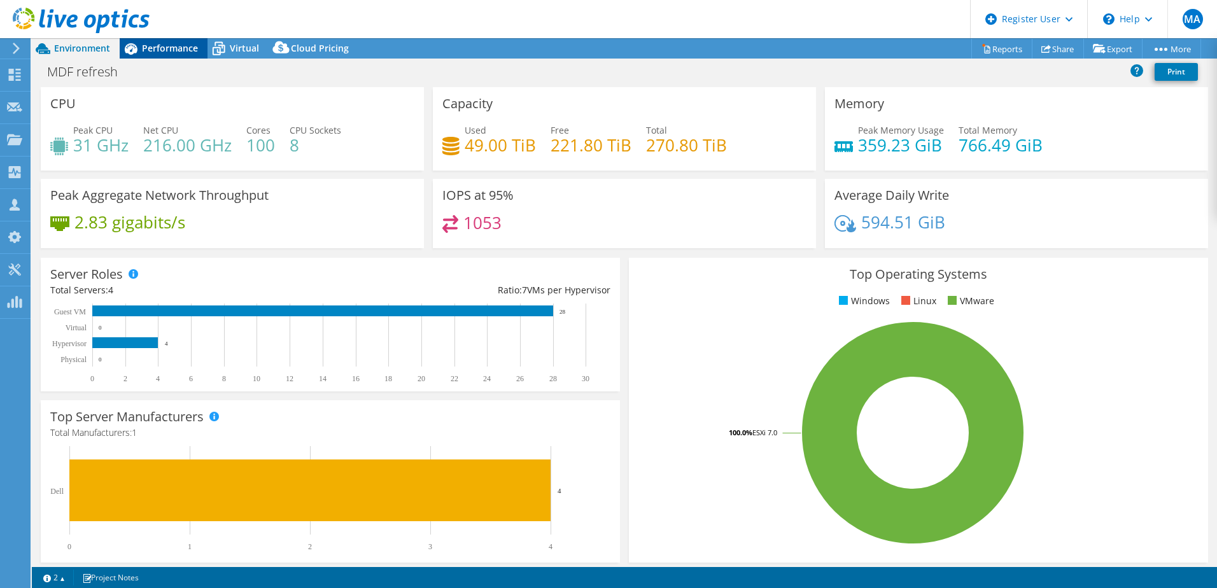
click at [189, 41] on div "Performance" at bounding box center [164, 48] width 88 height 20
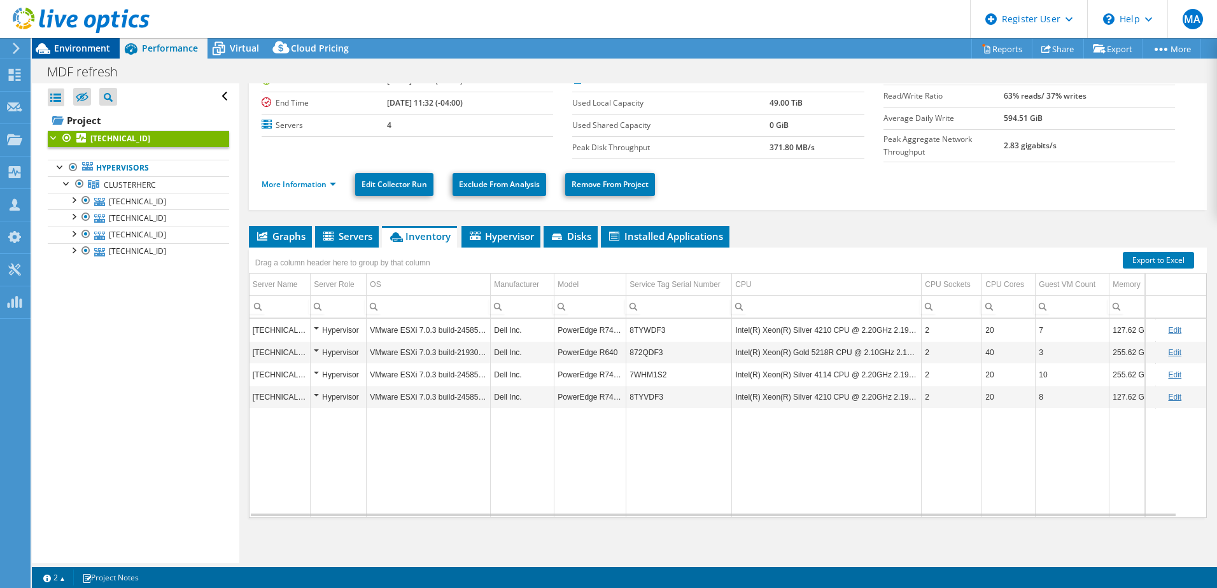
click at [94, 45] on span "Environment" at bounding box center [82, 48] width 56 height 12
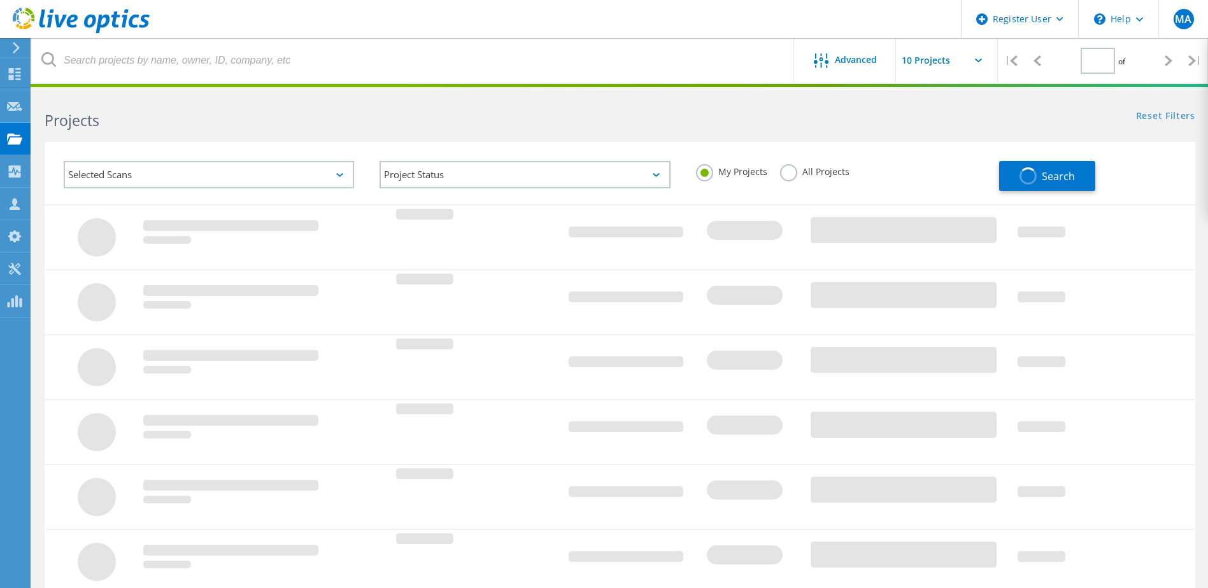
type input "1"
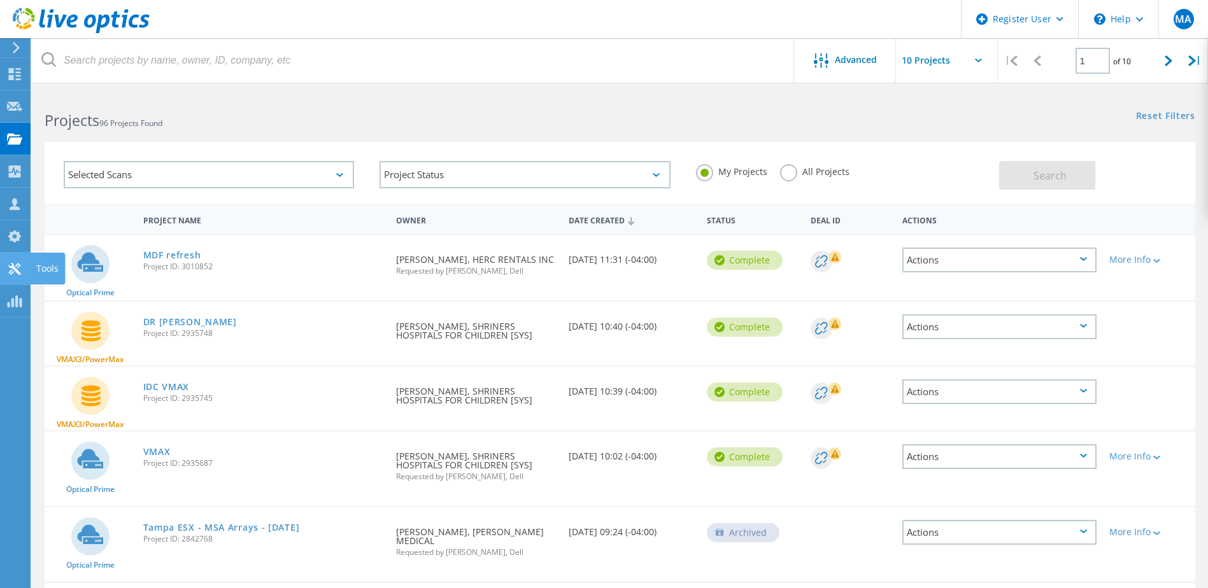
click at [17, 267] on icon at bounding box center [14, 269] width 15 height 12
